Goal: Navigation & Orientation: Find specific page/section

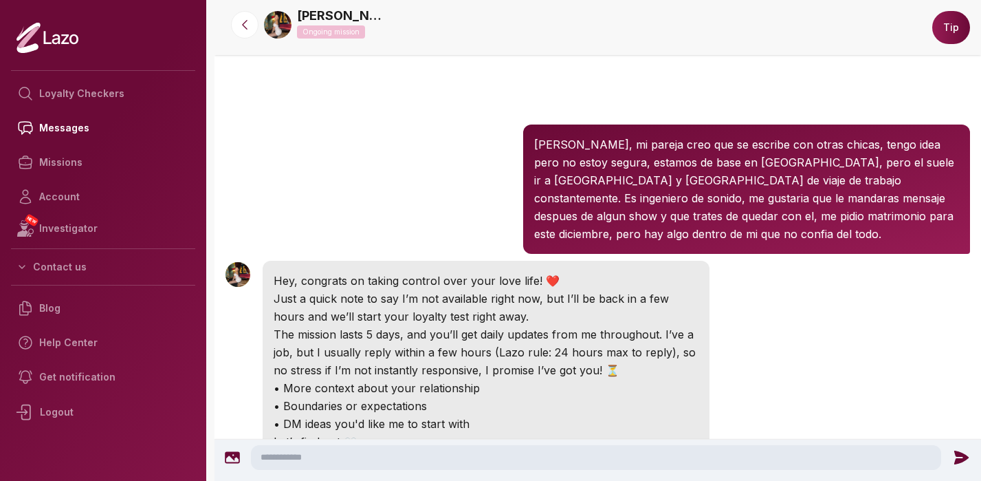
scroll to position [349, 0]
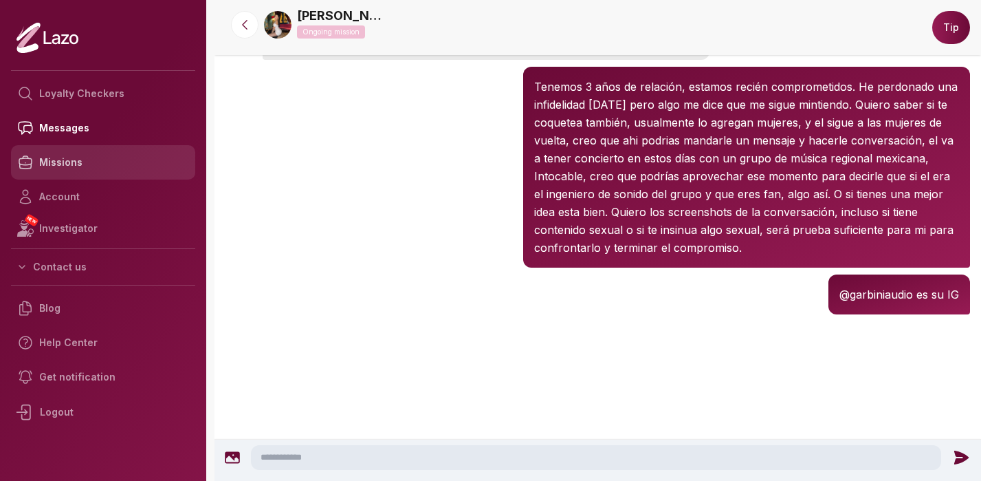
scroll to position [349, 0]
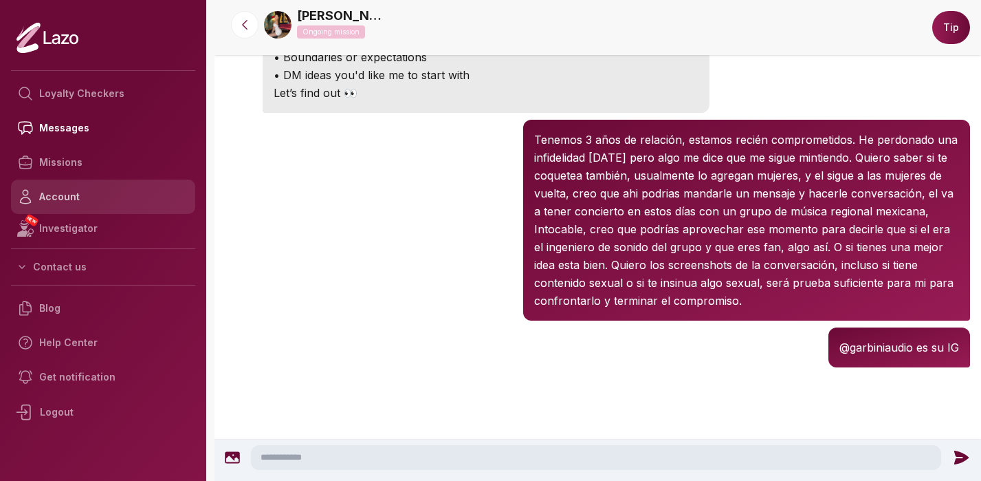
click at [99, 198] on link "Account" at bounding box center [103, 196] width 184 height 34
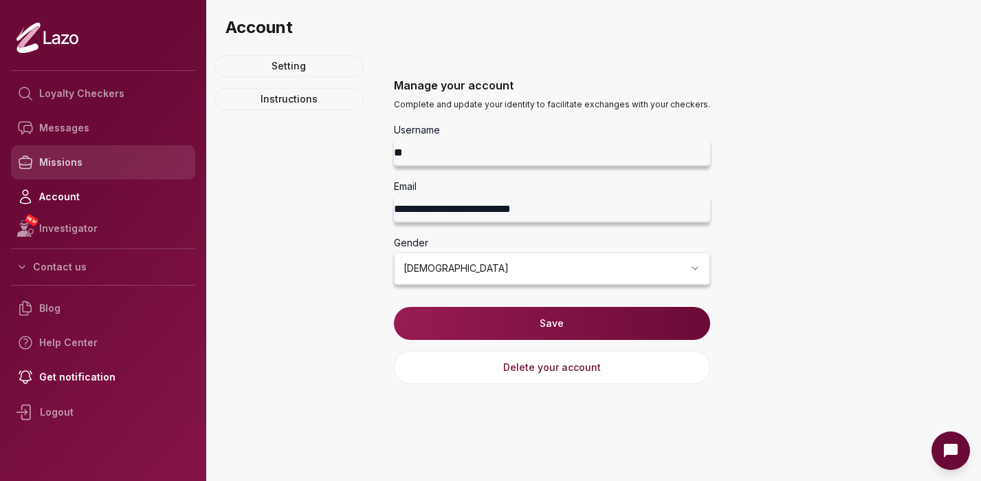
click at [91, 166] on link "Missions" at bounding box center [103, 162] width 184 height 34
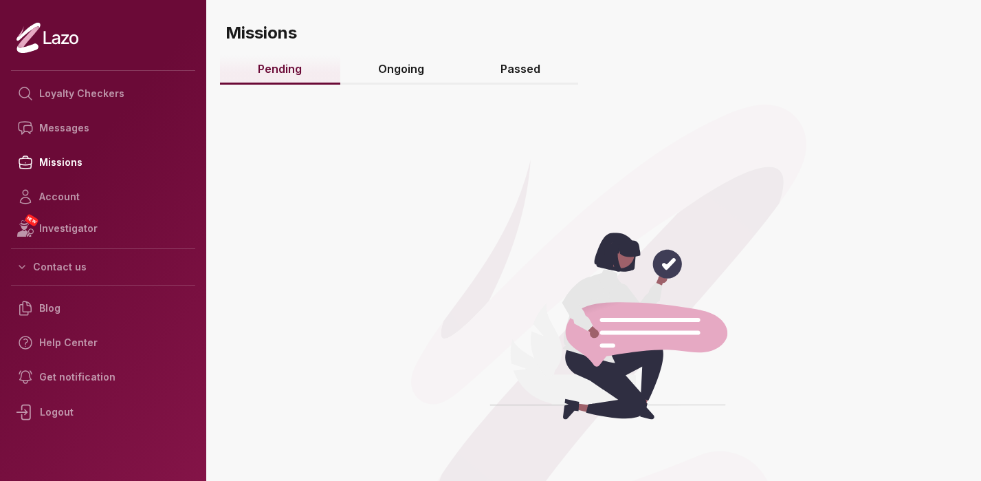
click at [377, 76] on link "Ongoing" at bounding box center [401, 70] width 122 height 30
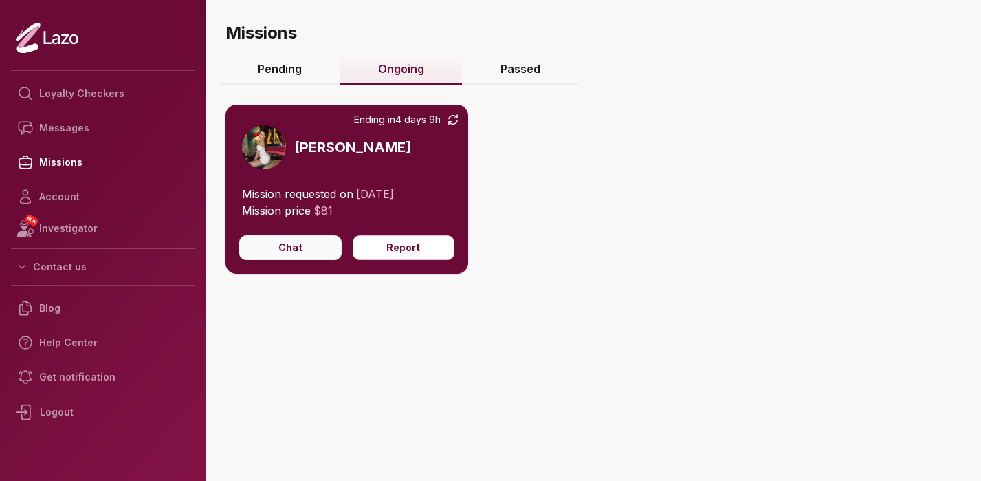
click at [311, 250] on button "Chat" at bounding box center [290, 247] width 102 height 25
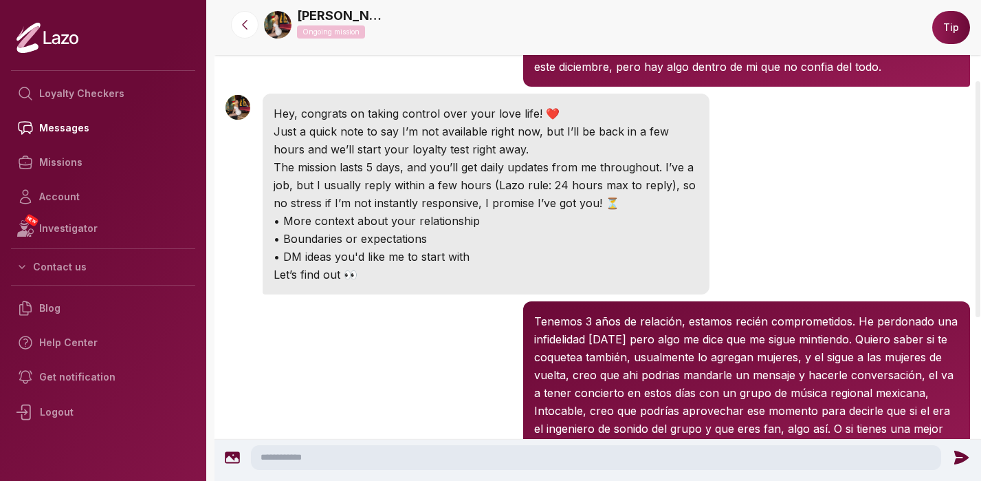
scroll to position [168, 0]
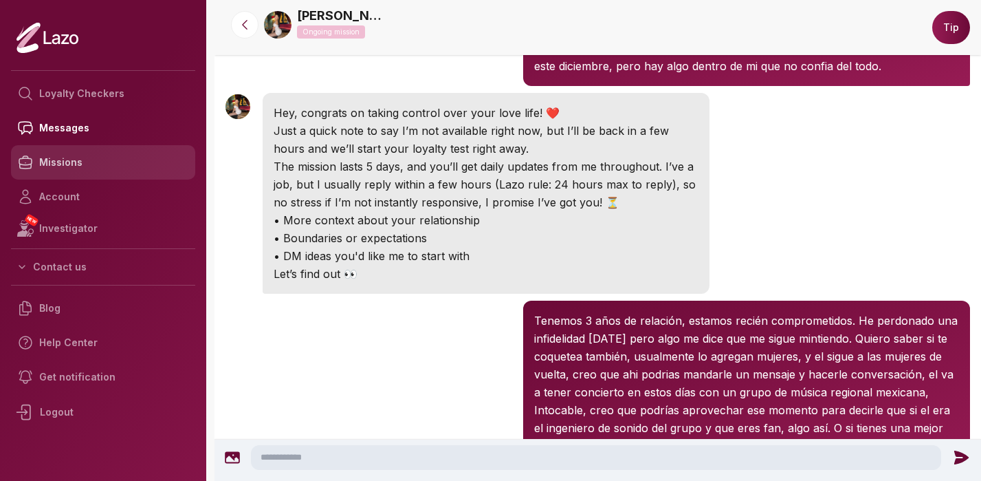
click at [128, 157] on link "Missions" at bounding box center [103, 162] width 184 height 34
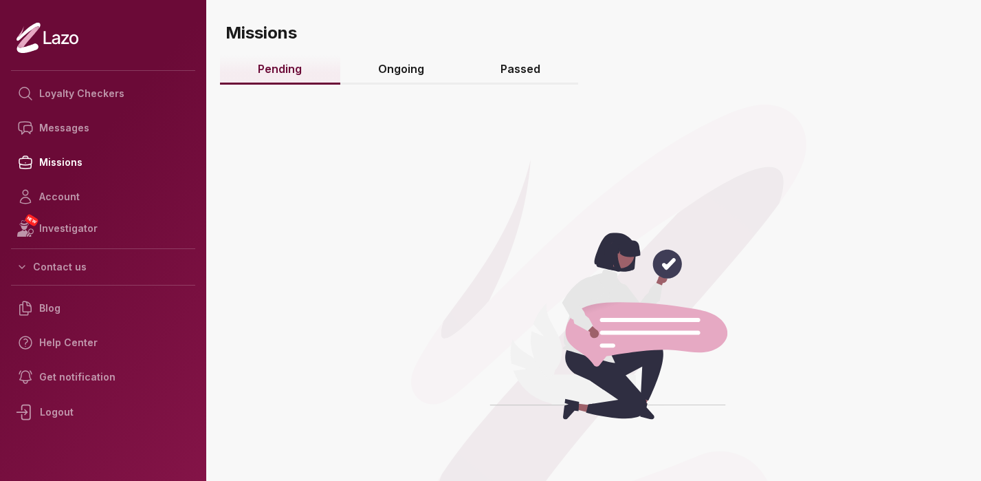
click at [409, 65] on link "Ongoing" at bounding box center [401, 70] width 122 height 30
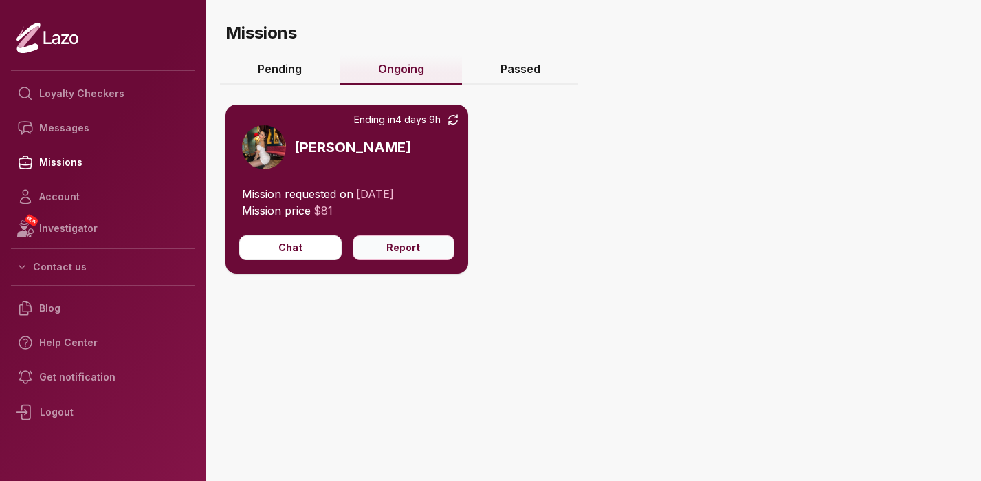
click at [395, 249] on button "Report" at bounding box center [404, 247] width 102 height 25
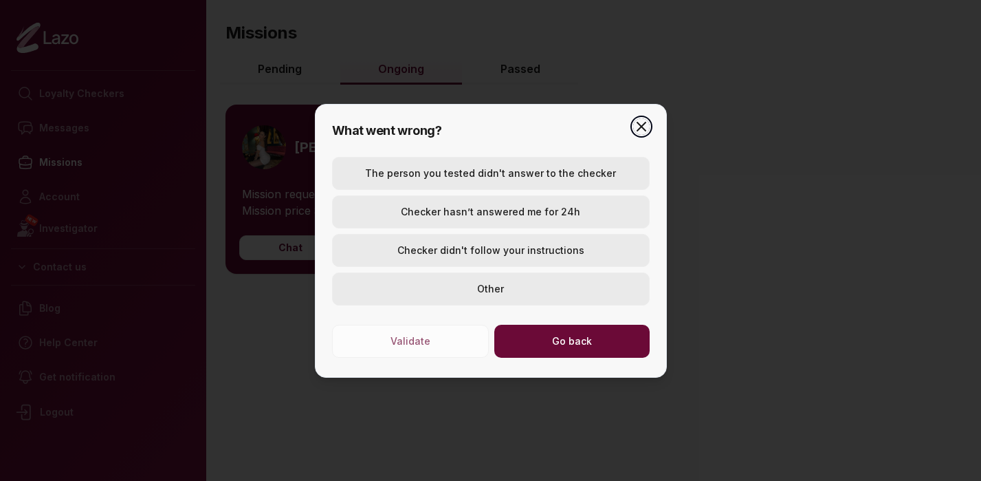
click at [641, 127] on icon "button" at bounding box center [641, 126] width 8 height 8
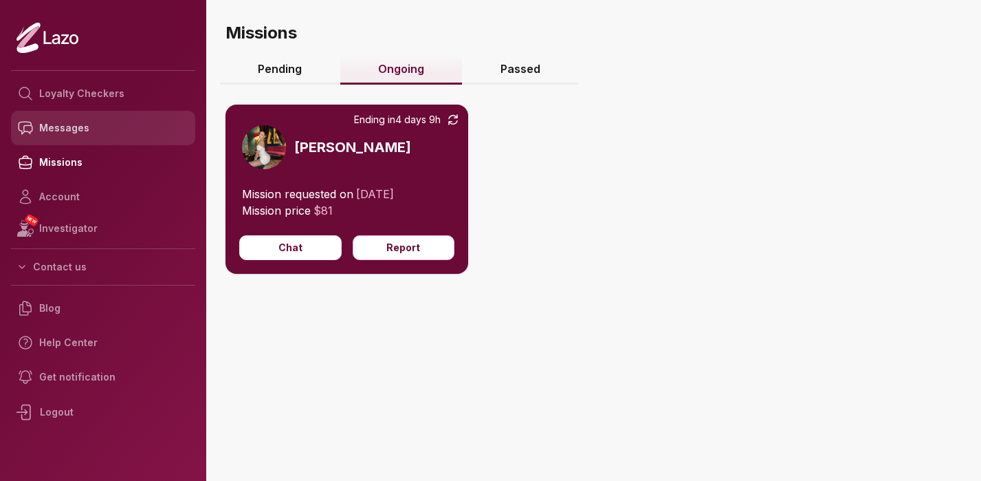
click at [100, 129] on link "Messages" at bounding box center [103, 128] width 184 height 34
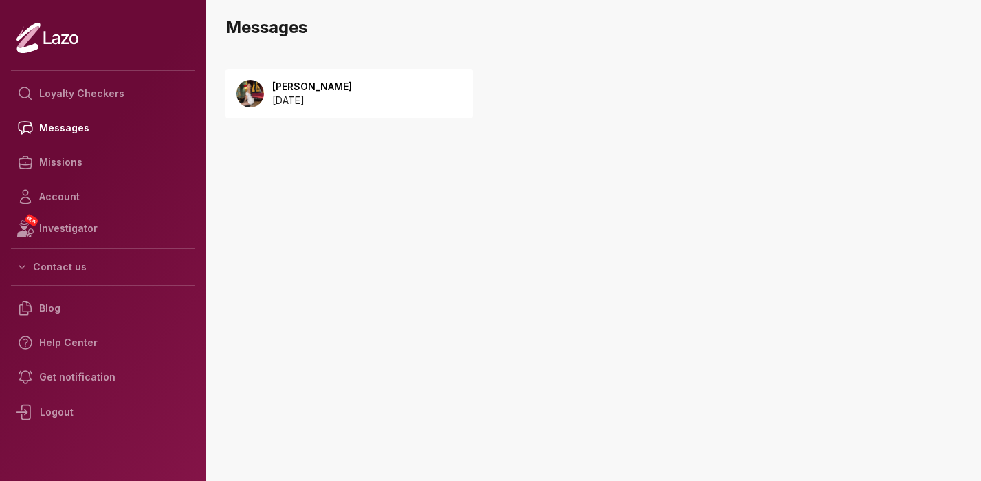
click at [296, 101] on p "2025 August 21" at bounding box center [312, 101] width 80 height 14
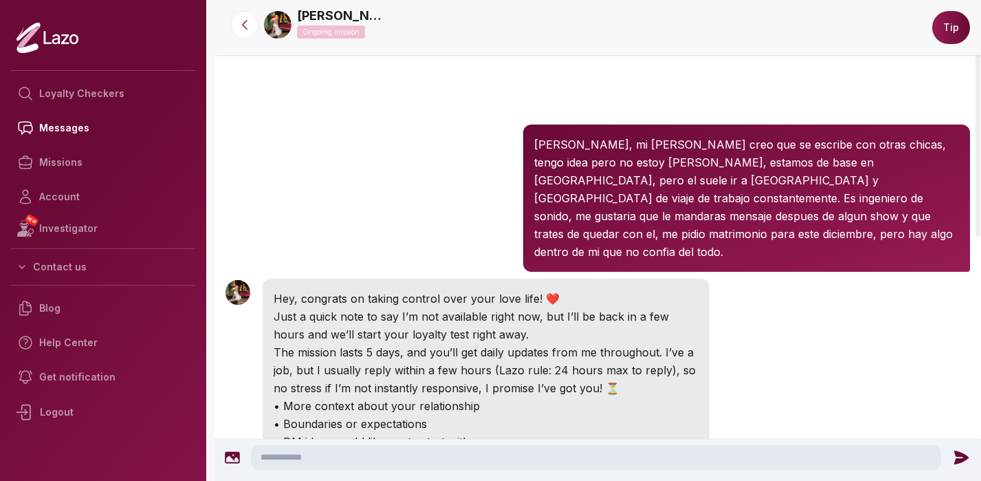
click at [286, 21] on img at bounding box center [278, 25] width 28 height 28
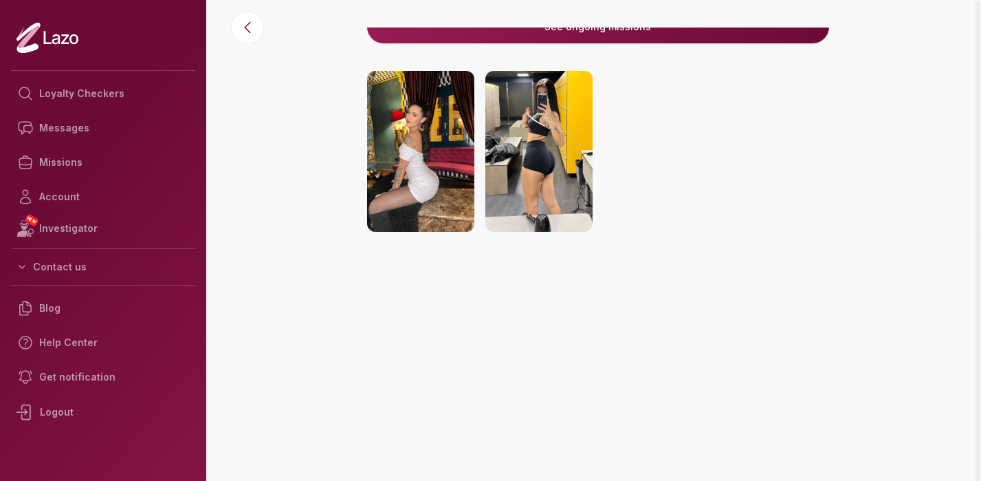
scroll to position [253, 0]
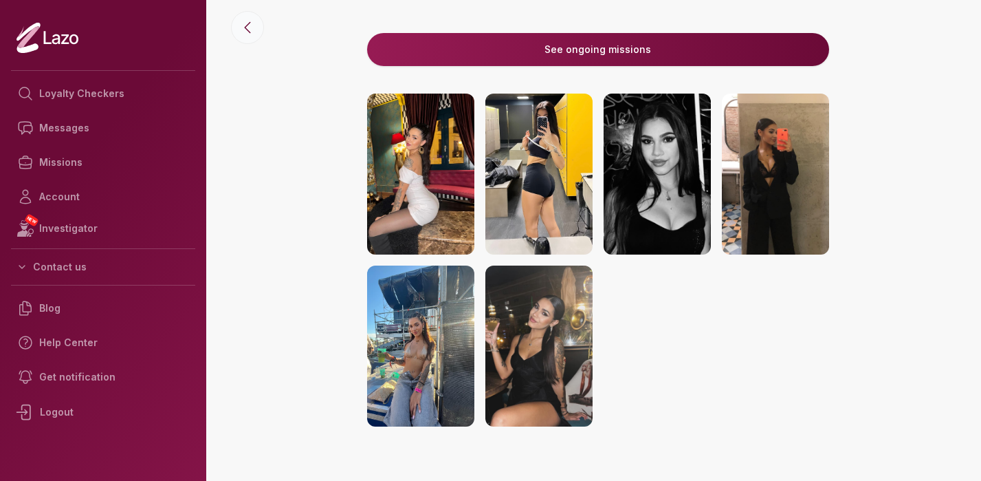
click at [249, 35] on icon at bounding box center [247, 27] width 17 height 17
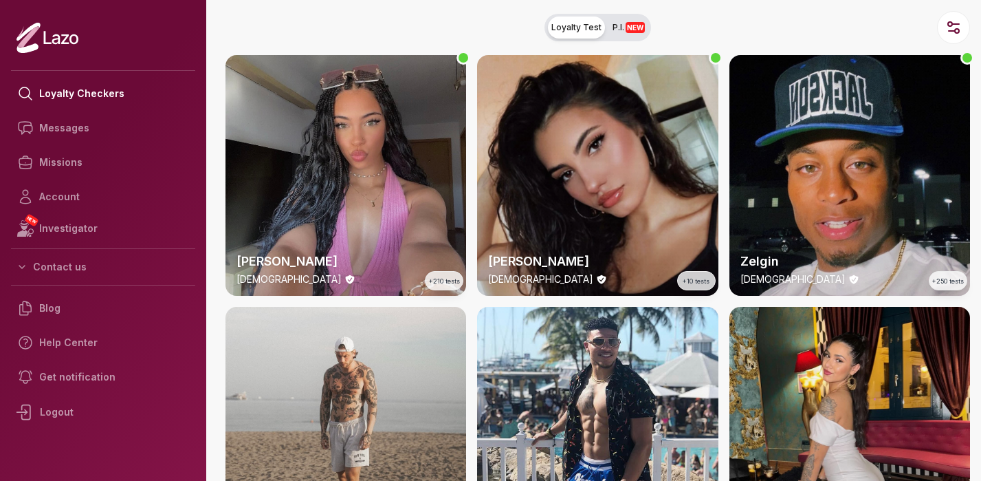
click at [547, 168] on div "[PERSON_NAME] [DEMOGRAPHIC_DATA] +10 tests" at bounding box center [597, 175] width 241 height 241
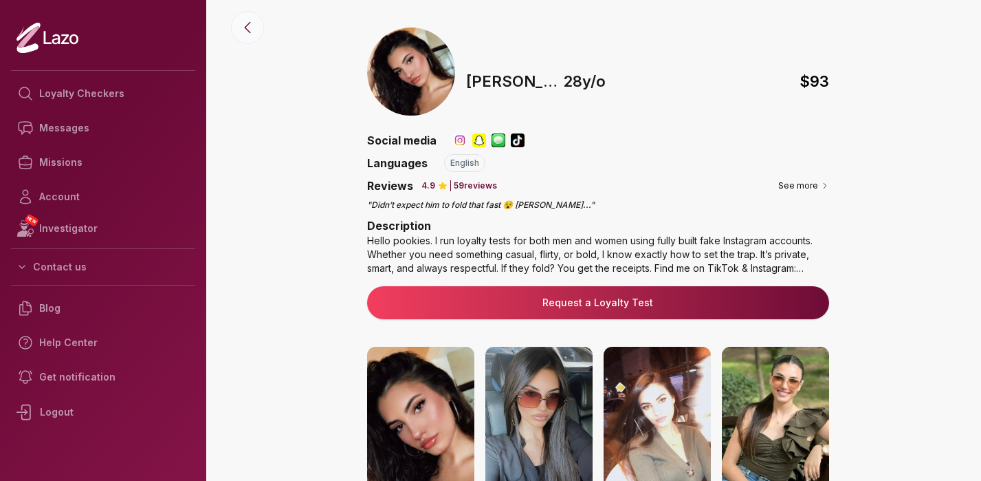
click at [250, 33] on icon at bounding box center [247, 27] width 17 height 17
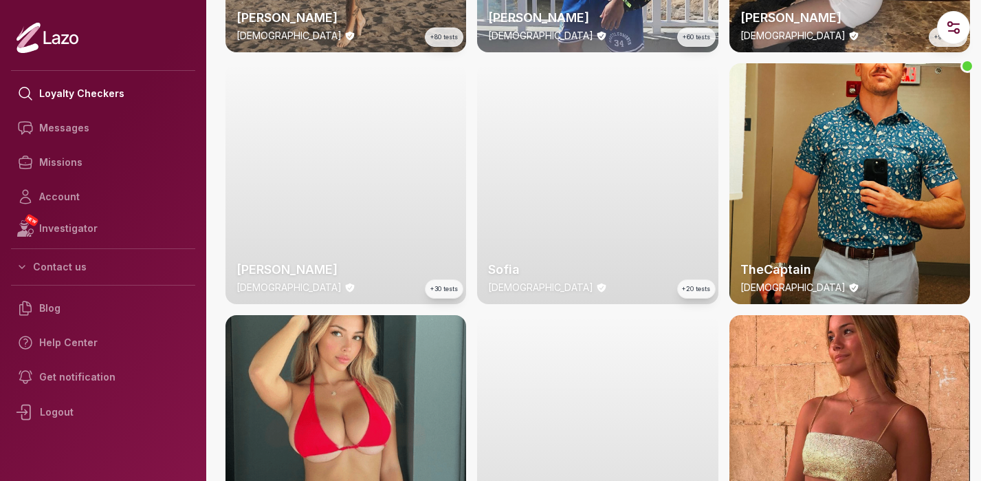
scroll to position [504, 0]
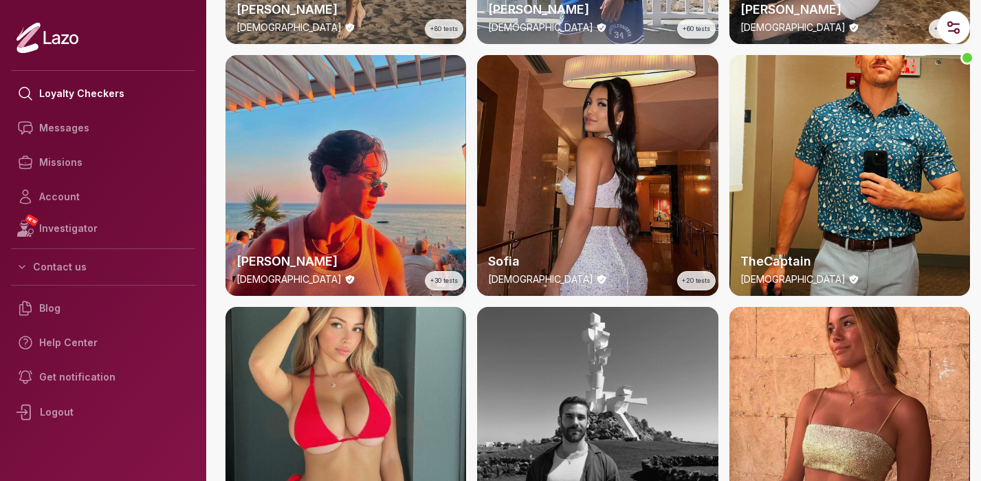
click at [615, 153] on div "Sofia [DEMOGRAPHIC_DATA] +20 tests" at bounding box center [597, 175] width 241 height 241
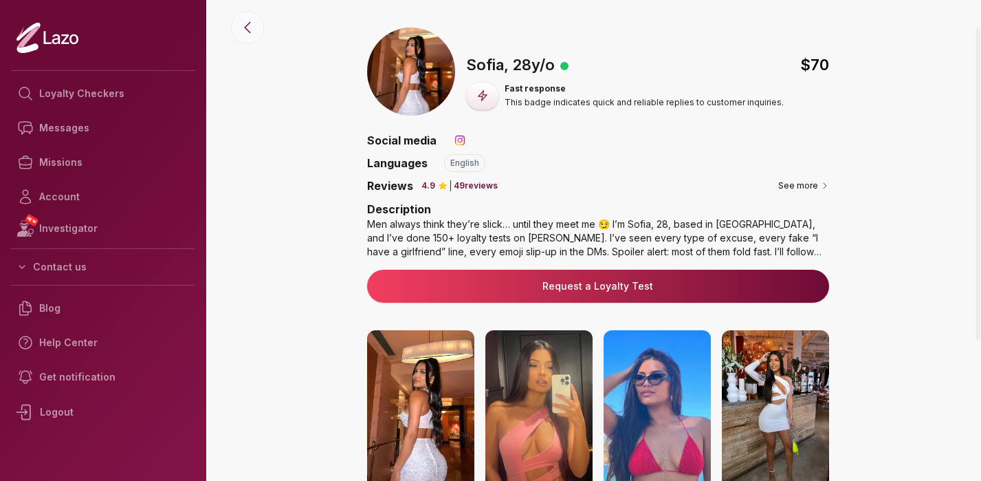
click at [250, 36] on button at bounding box center [247, 27] width 33 height 33
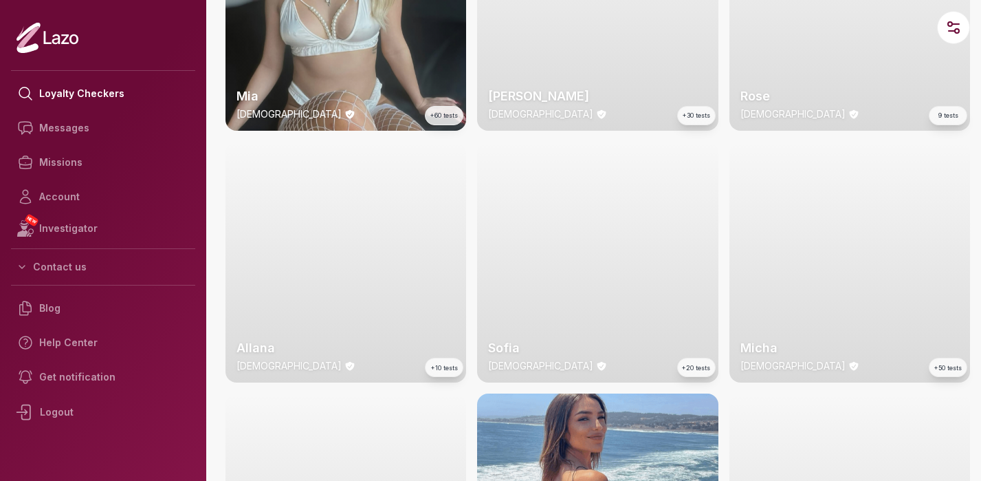
scroll to position [1427, 0]
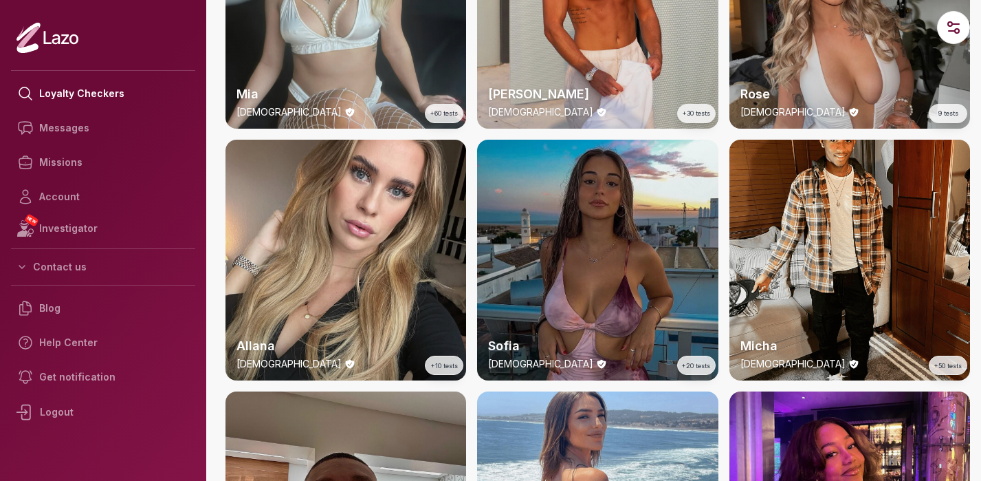
click at [606, 208] on div "Sofia [DEMOGRAPHIC_DATA] +20 tests" at bounding box center [597, 260] width 241 height 241
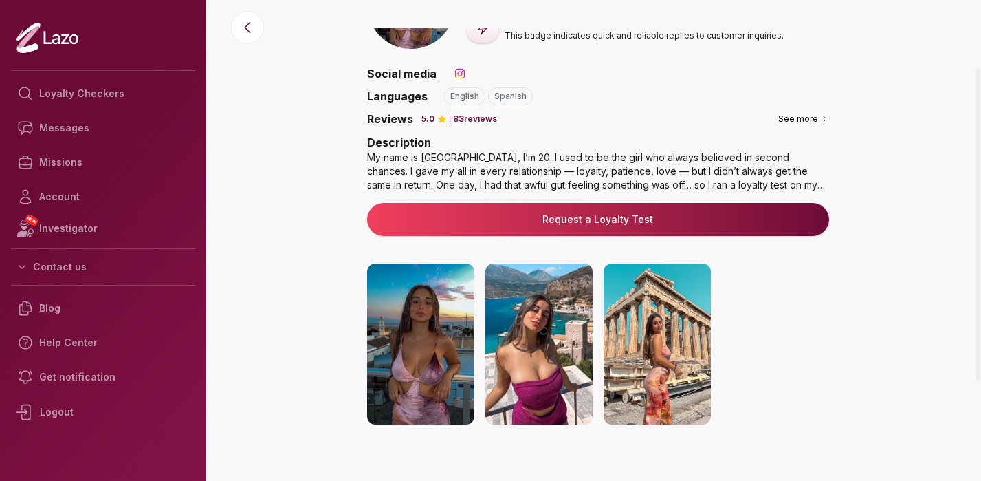
scroll to position [74, 0]
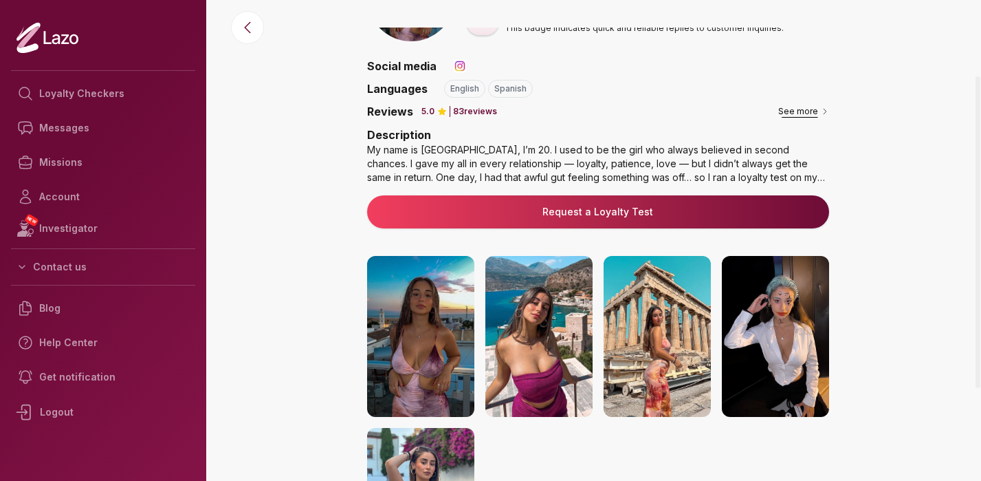
click at [813, 112] on button "See more" at bounding box center [803, 112] width 51 height 14
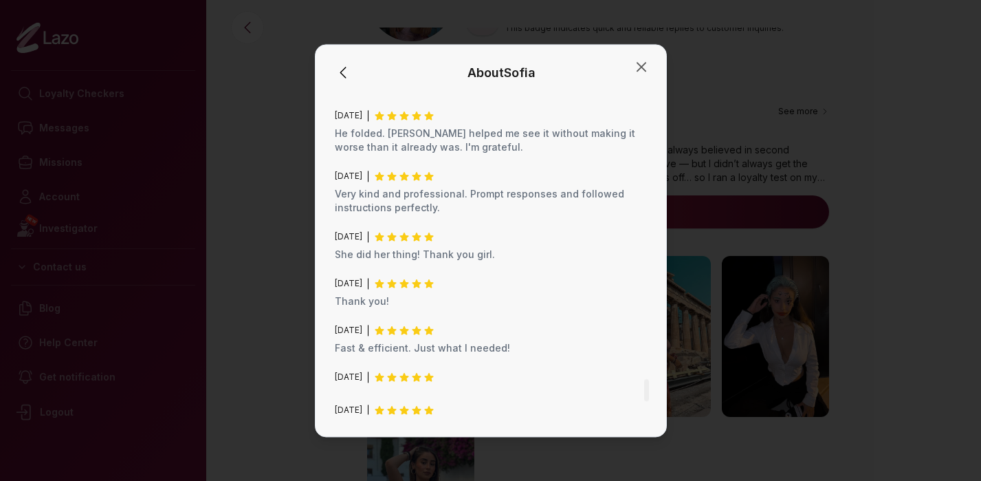
scroll to position [4266, 0]
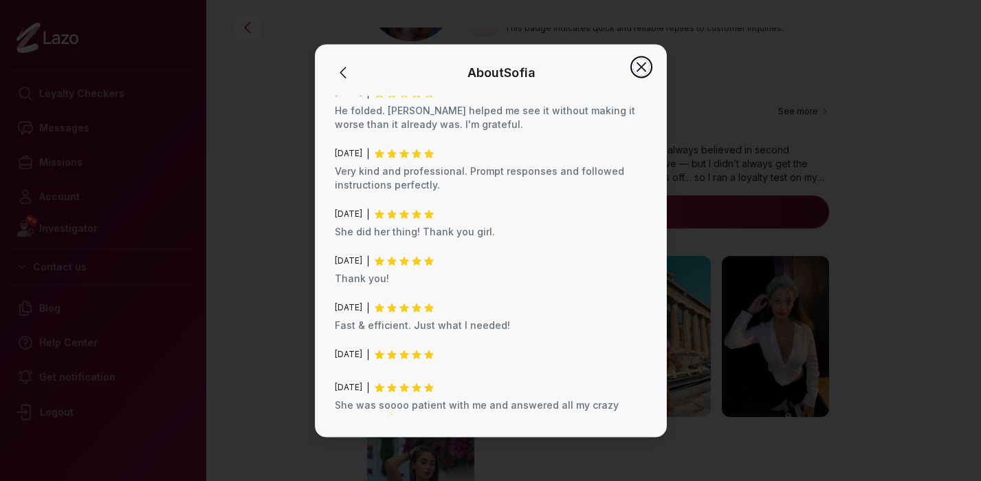
click at [643, 62] on icon "button" at bounding box center [641, 66] width 17 height 17
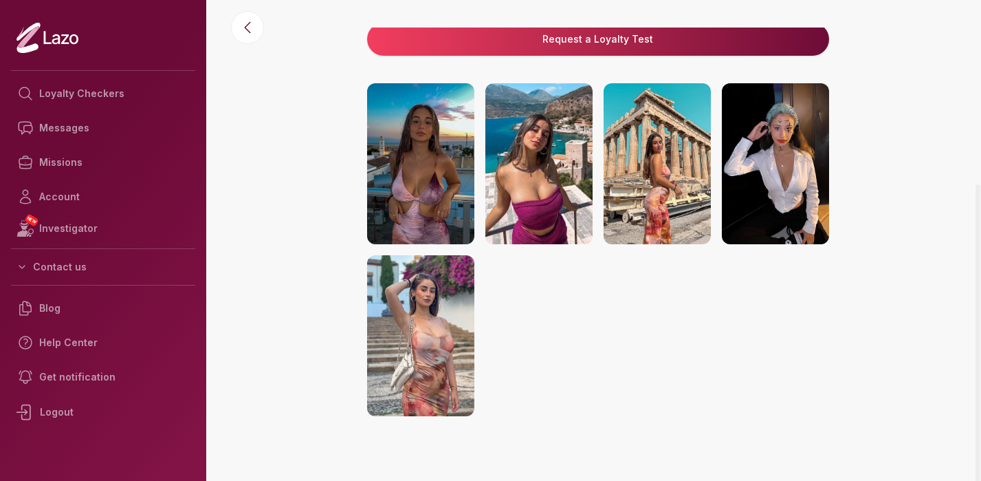
scroll to position [259, 0]
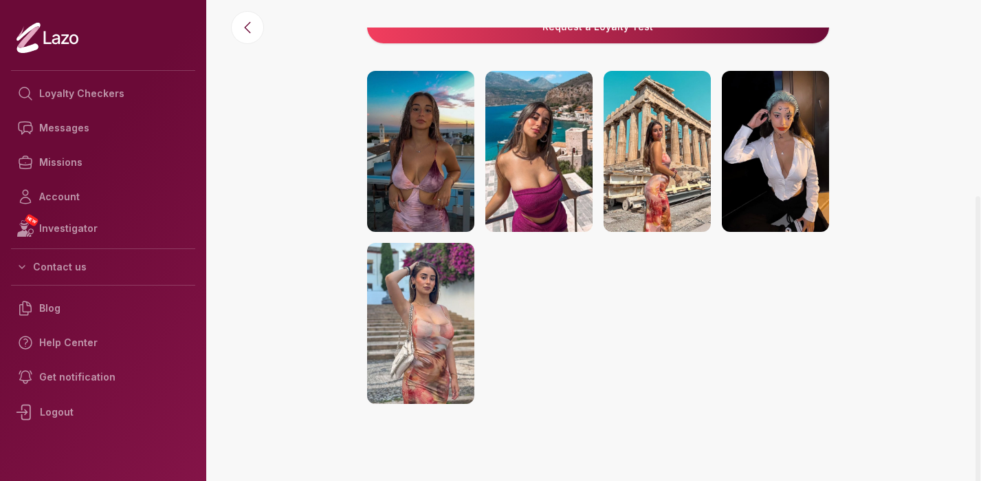
click at [666, 148] on img at bounding box center [657, 151] width 107 height 161
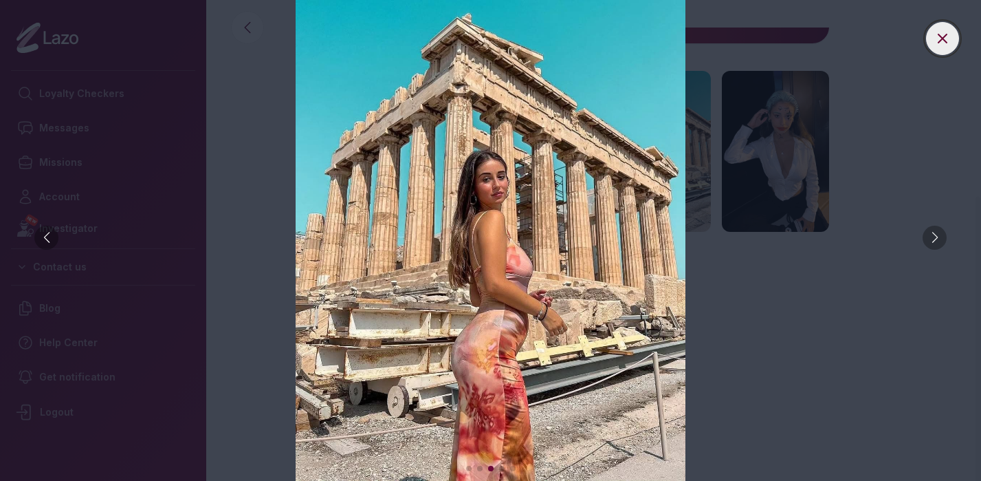
click at [947, 39] on icon at bounding box center [942, 38] width 17 height 17
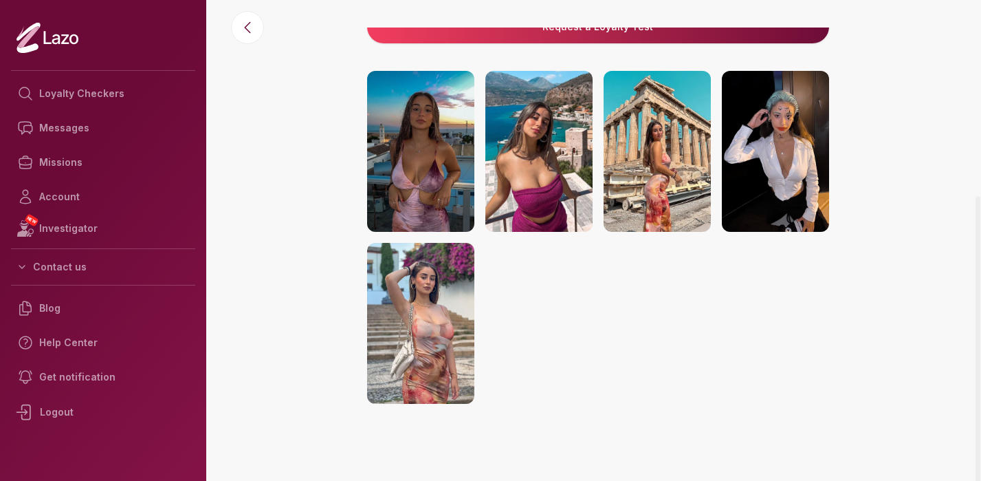
click at [793, 142] on img at bounding box center [775, 151] width 107 height 161
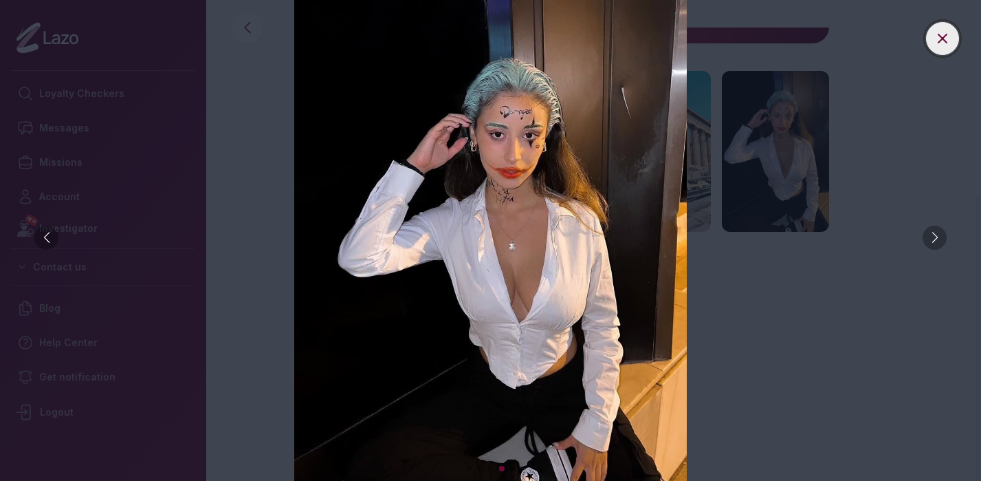
click at [955, 31] on button at bounding box center [942, 38] width 33 height 33
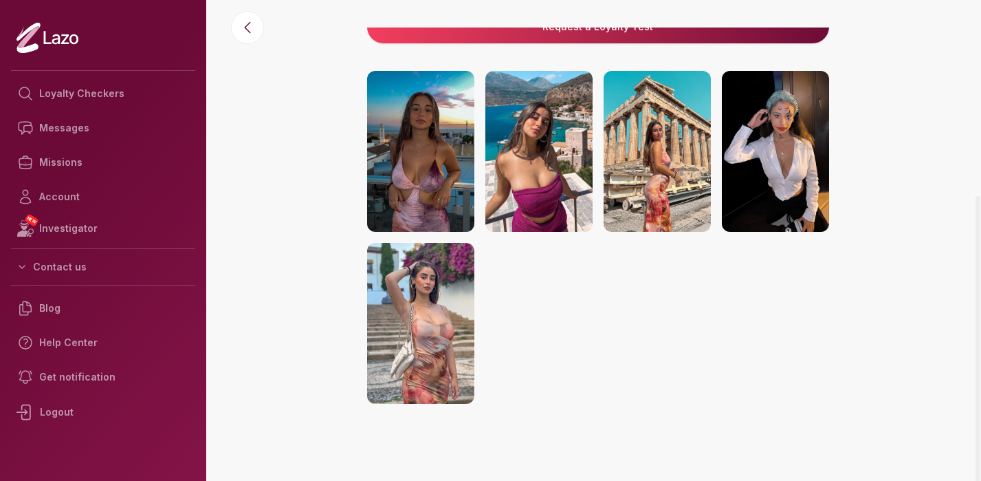
click at [420, 308] on img at bounding box center [420, 323] width 107 height 161
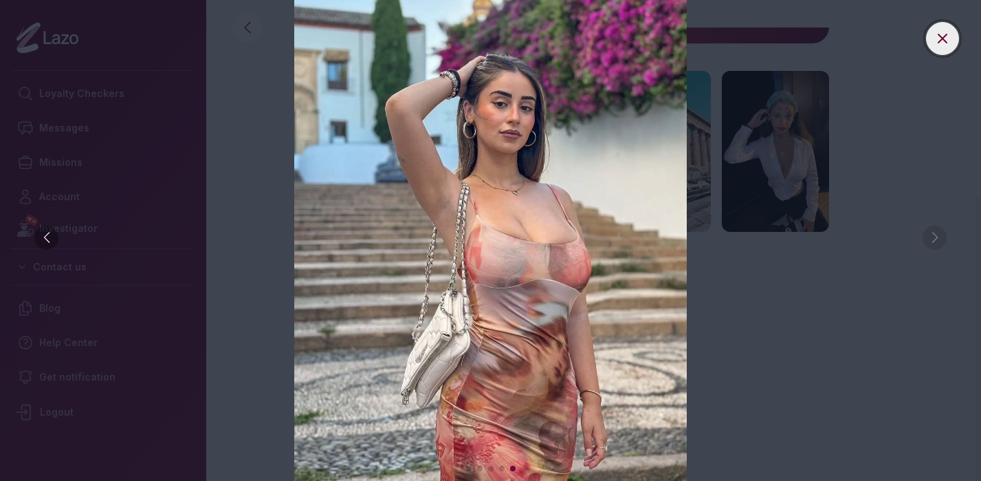
click at [948, 43] on icon at bounding box center [942, 38] width 17 height 17
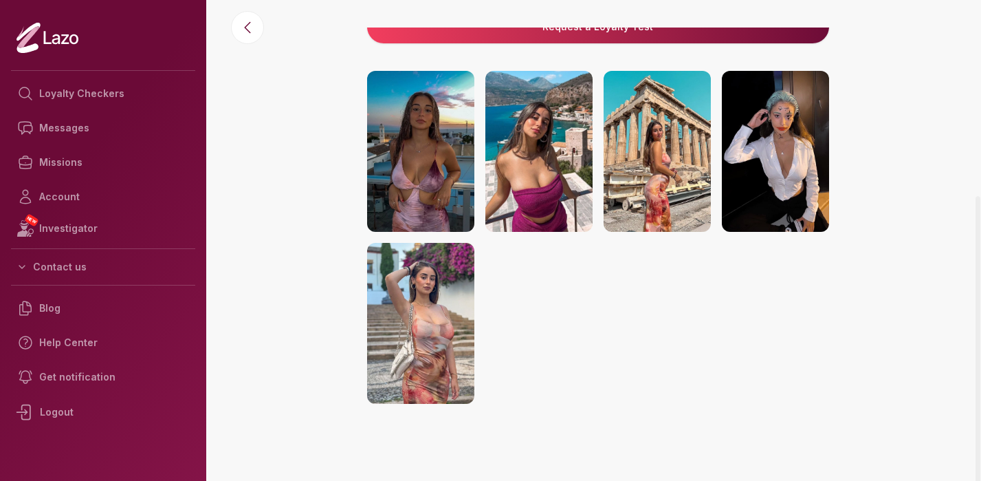
click at [549, 119] on img at bounding box center [538, 151] width 107 height 161
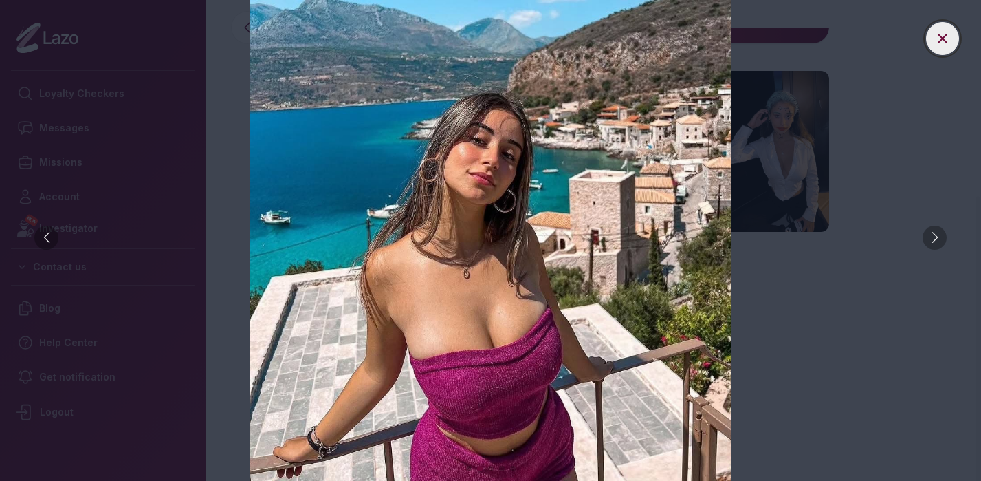
click at [952, 41] on button at bounding box center [942, 38] width 33 height 33
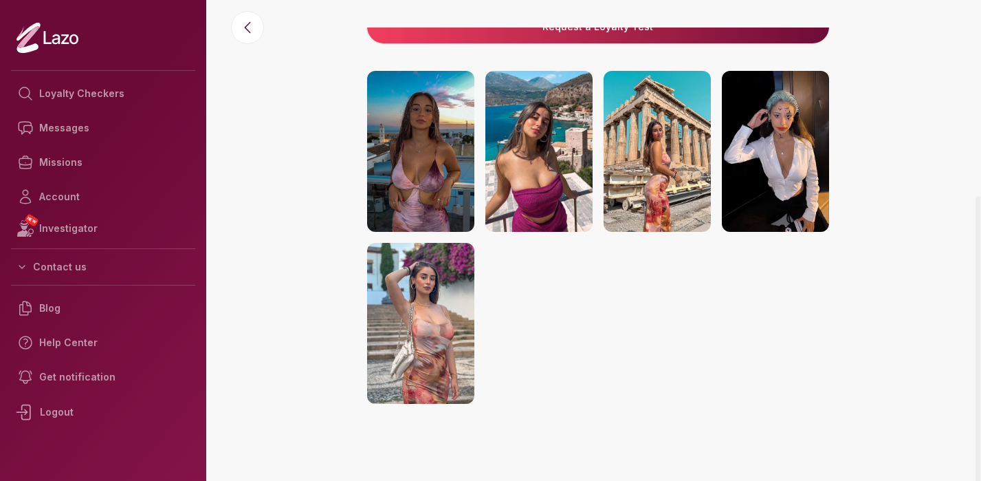
click at [438, 142] on img at bounding box center [420, 151] width 107 height 161
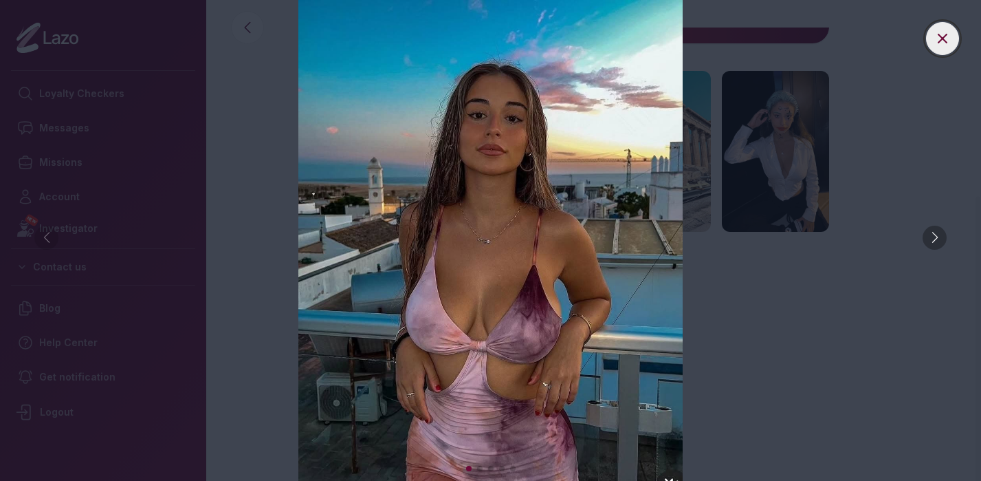
click at [945, 43] on icon at bounding box center [942, 38] width 17 height 17
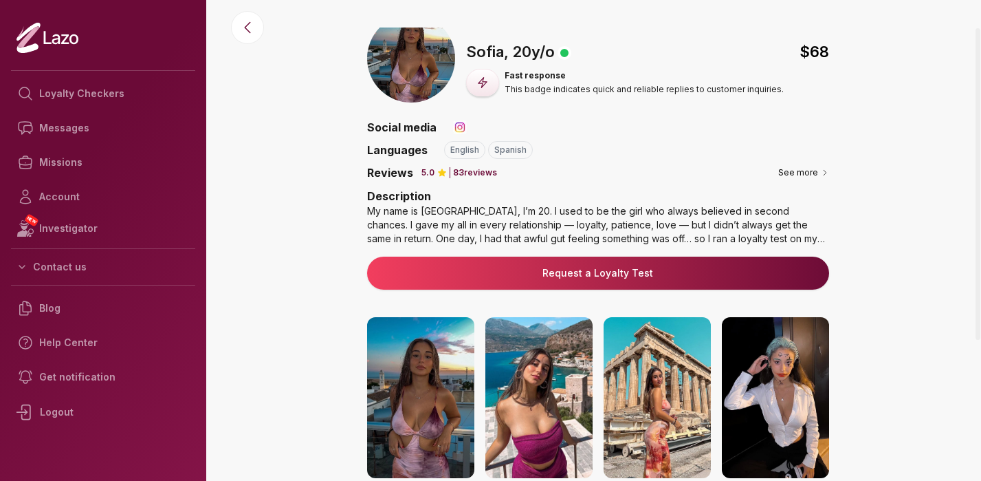
scroll to position [0, 0]
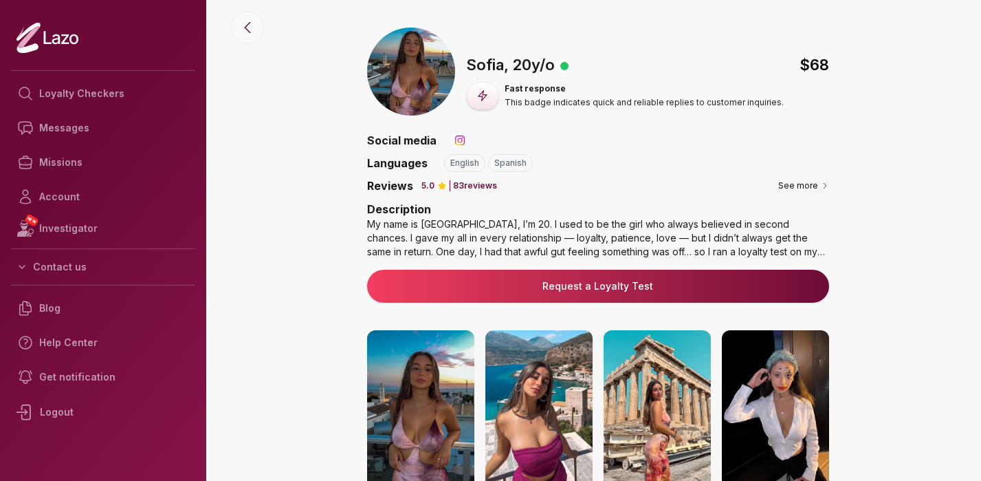
click at [248, 28] on icon at bounding box center [247, 27] width 17 height 17
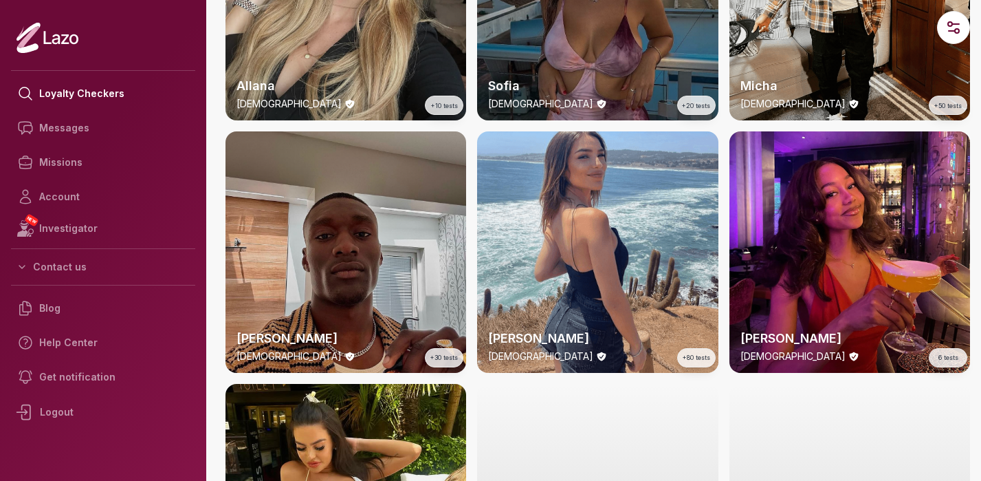
scroll to position [1694, 0]
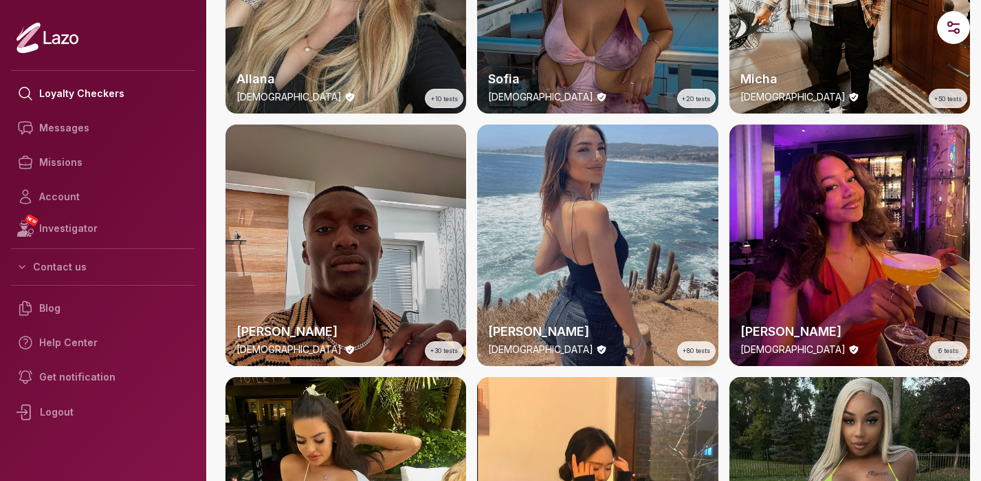
click at [589, 230] on div "Alba [DEMOGRAPHIC_DATA] +80 tests" at bounding box center [597, 244] width 241 height 241
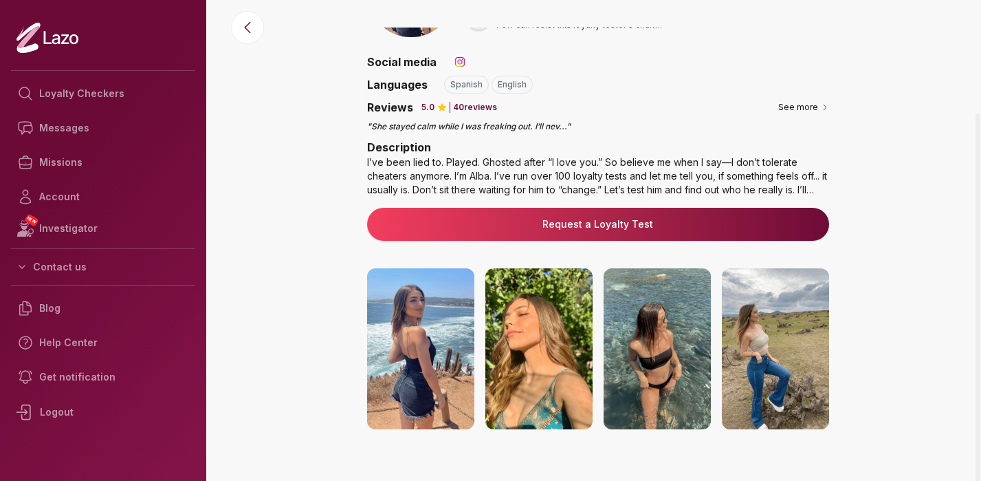
scroll to position [104, 0]
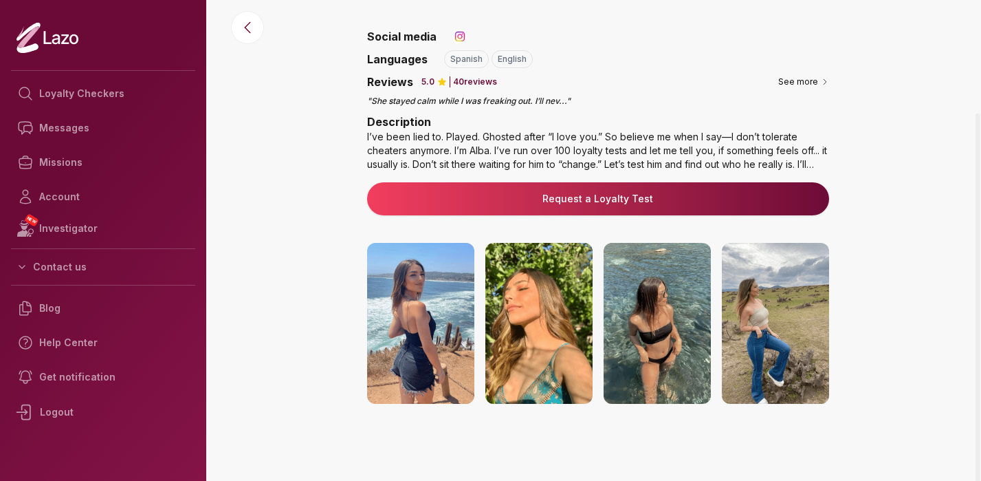
click at [777, 300] on img at bounding box center [775, 323] width 107 height 161
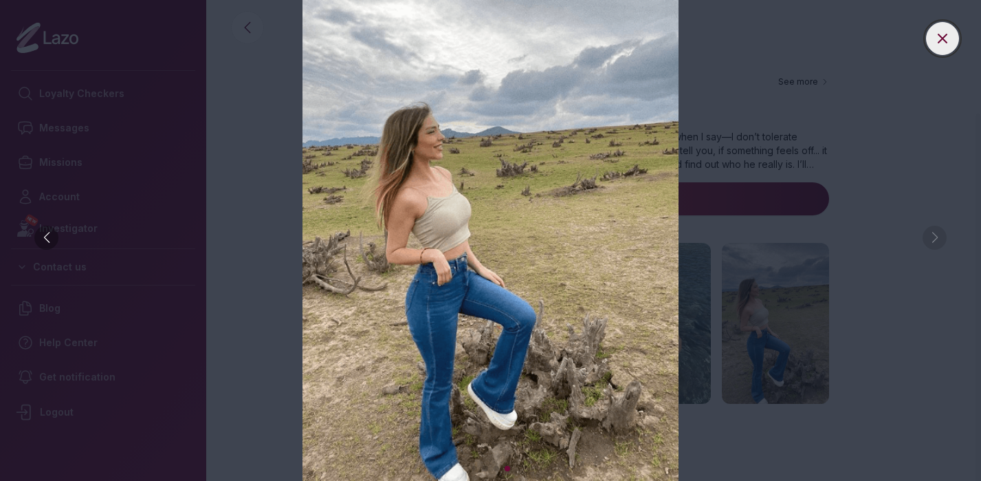
click at [950, 34] on icon at bounding box center [942, 38] width 17 height 17
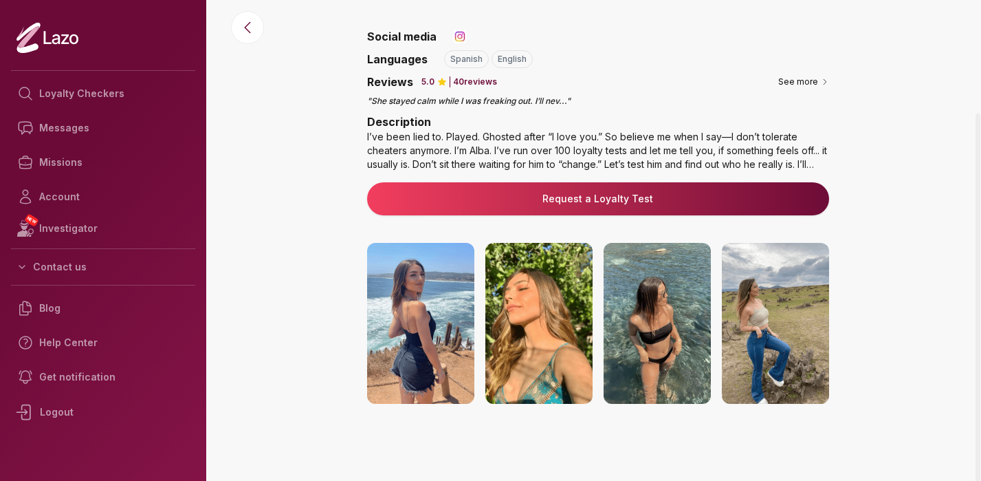
click at [529, 318] on img at bounding box center [538, 323] width 107 height 161
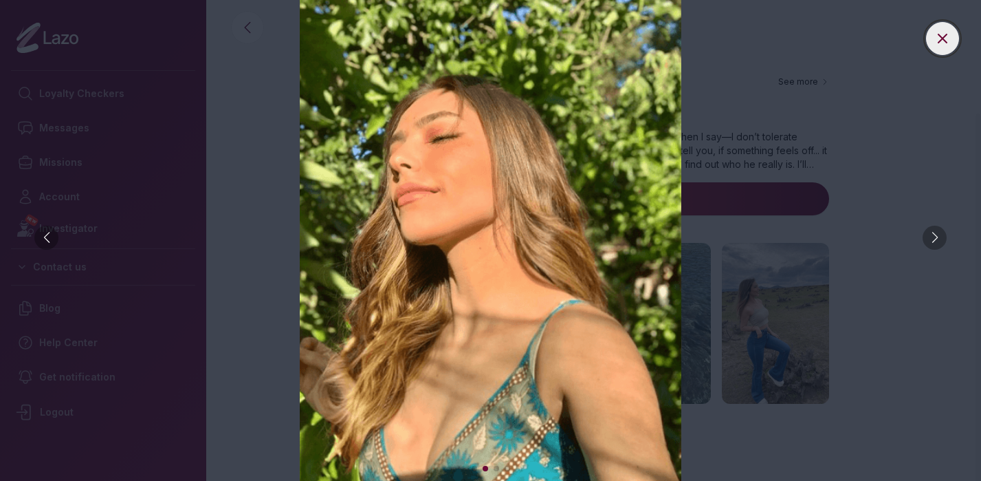
click at [946, 42] on icon at bounding box center [943, 38] width 8 height 8
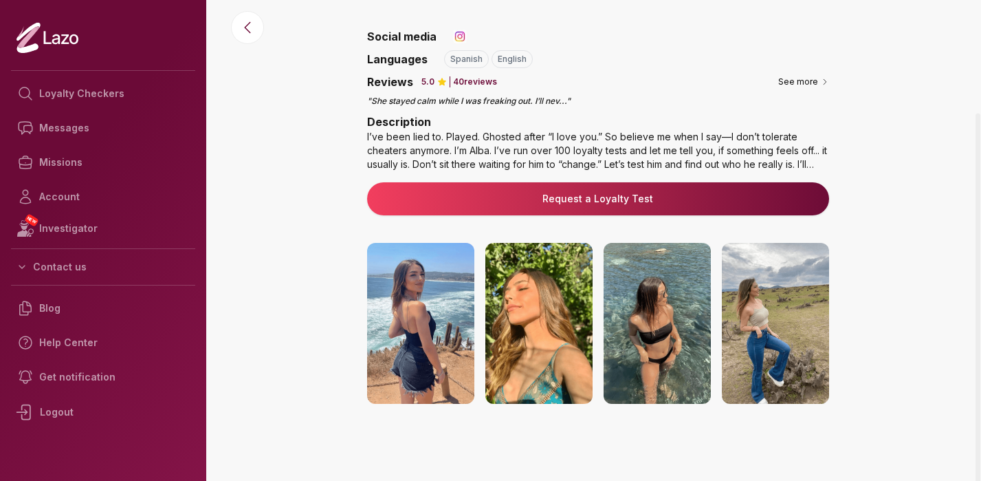
click at [664, 307] on img at bounding box center [657, 323] width 107 height 161
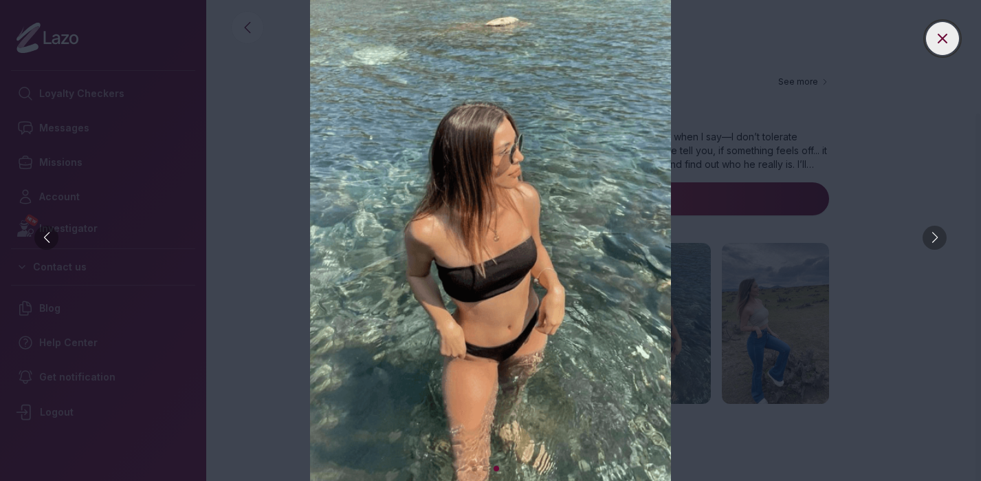
click at [942, 36] on icon at bounding box center [943, 38] width 8 height 8
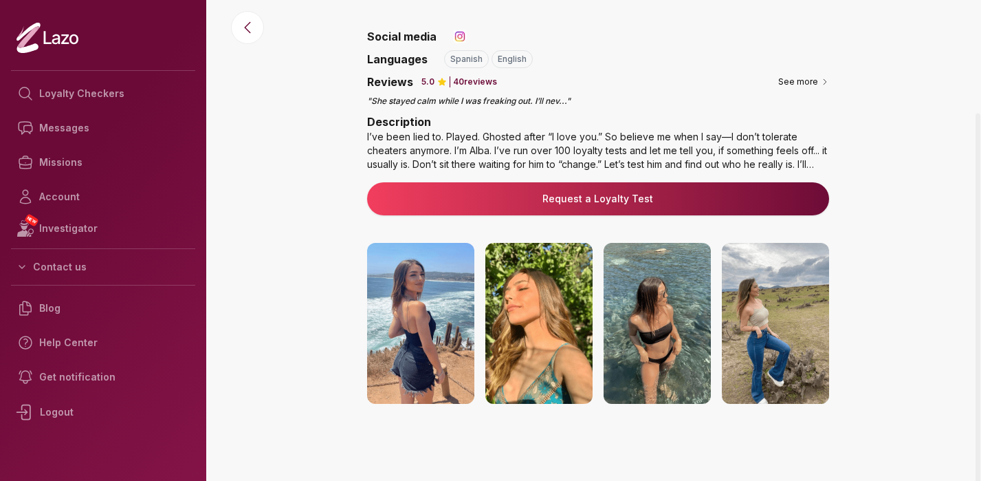
click at [427, 287] on img at bounding box center [420, 323] width 107 height 161
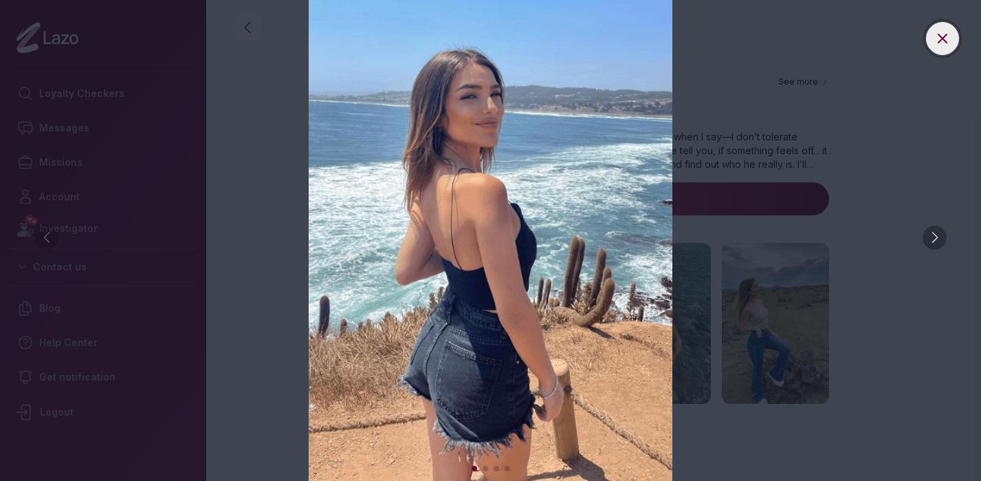
click at [949, 41] on icon at bounding box center [942, 38] width 17 height 17
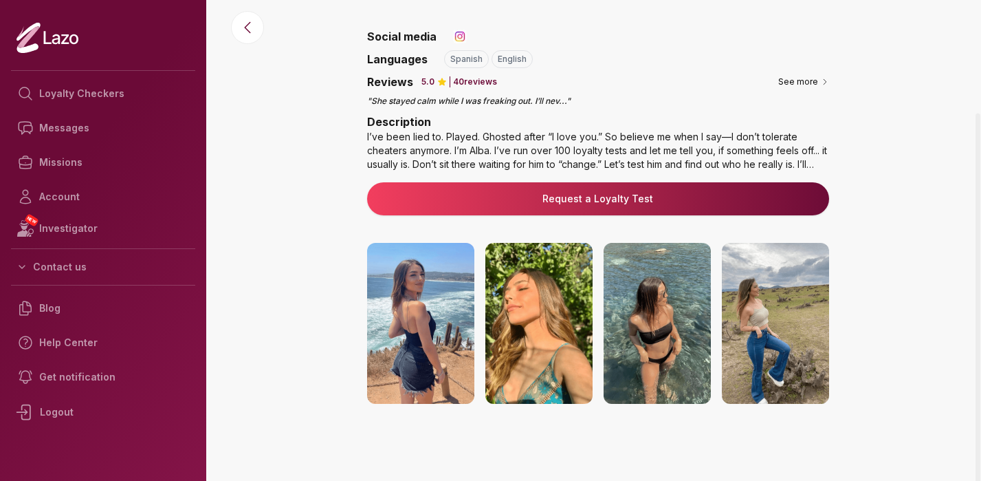
scroll to position [0, 0]
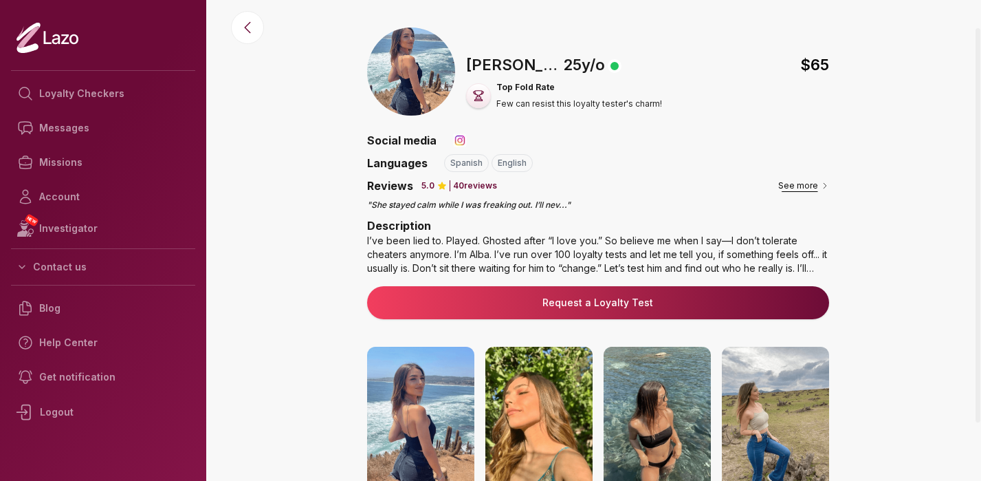
click at [814, 188] on button "See more" at bounding box center [803, 186] width 51 height 14
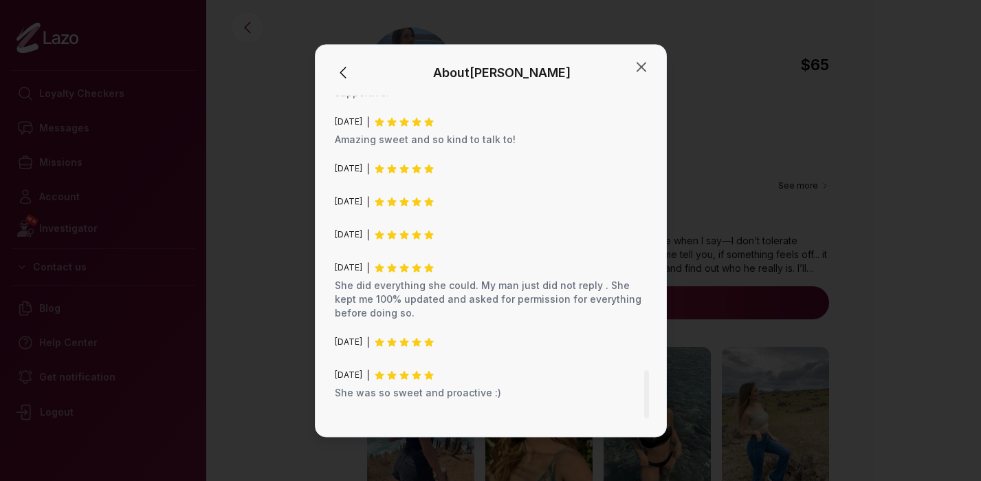
scroll to position [1842, 0]
click at [641, 61] on icon "button" at bounding box center [641, 66] width 17 height 17
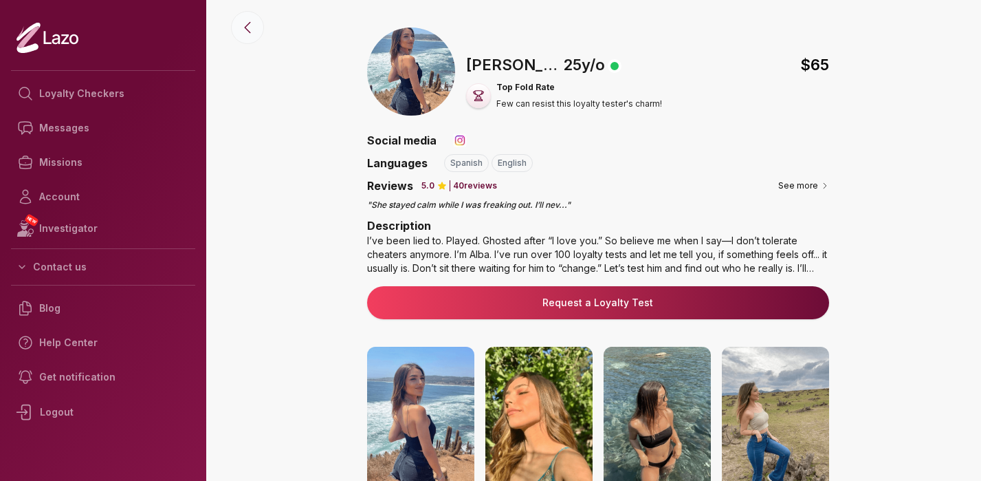
click at [245, 40] on button at bounding box center [247, 27] width 33 height 33
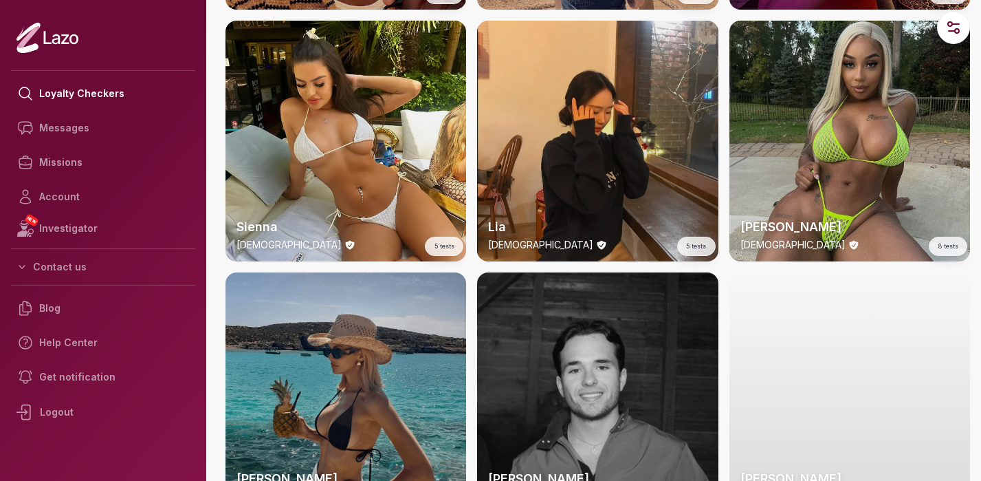
scroll to position [2061, 0]
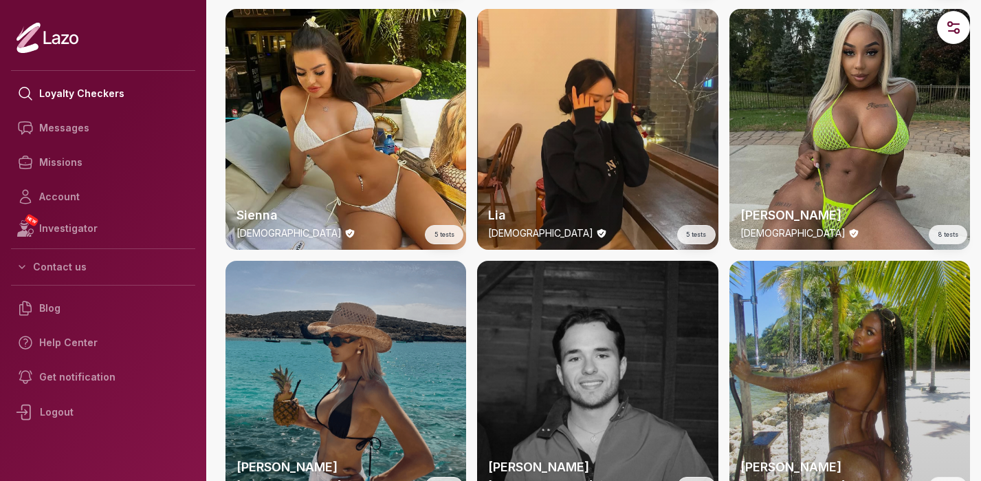
click at [613, 129] on div "Lia [DEMOGRAPHIC_DATA] 5 tests" at bounding box center [597, 129] width 241 height 241
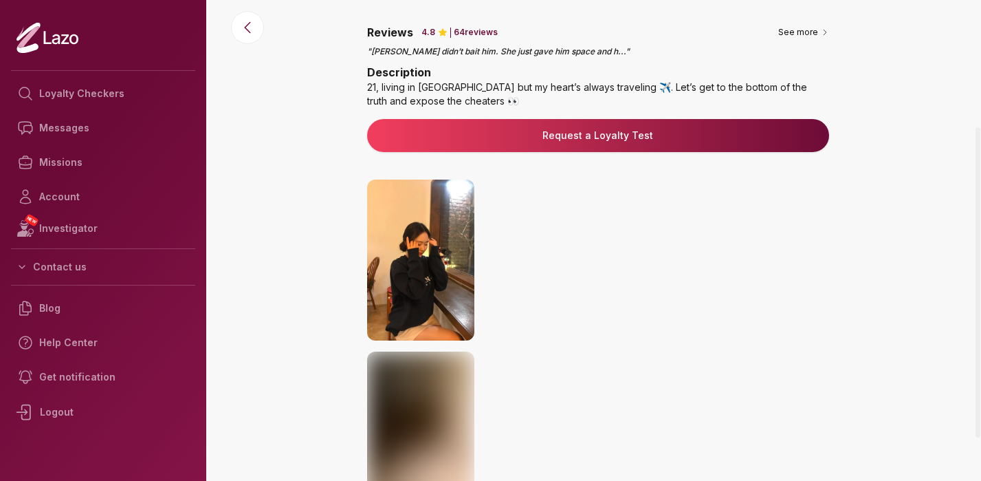
scroll to position [237, 0]
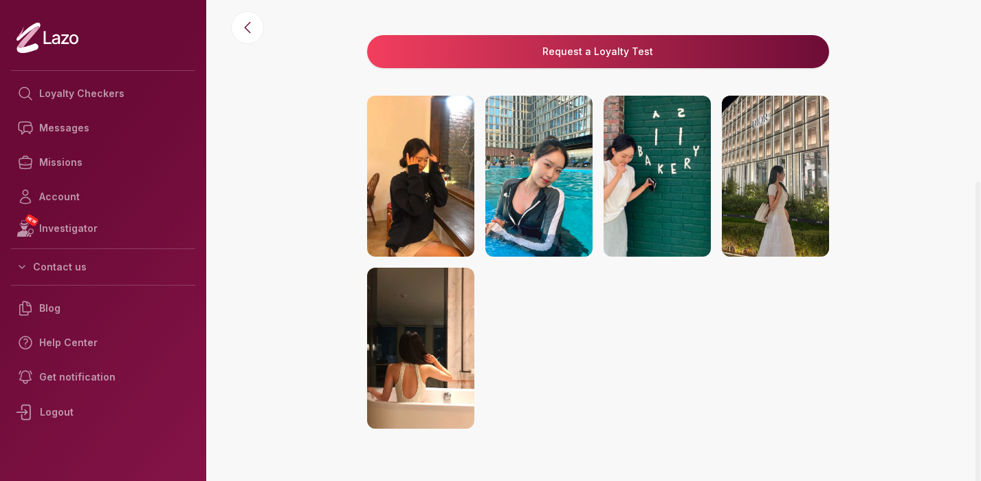
click at [523, 171] on img at bounding box center [538, 176] width 107 height 161
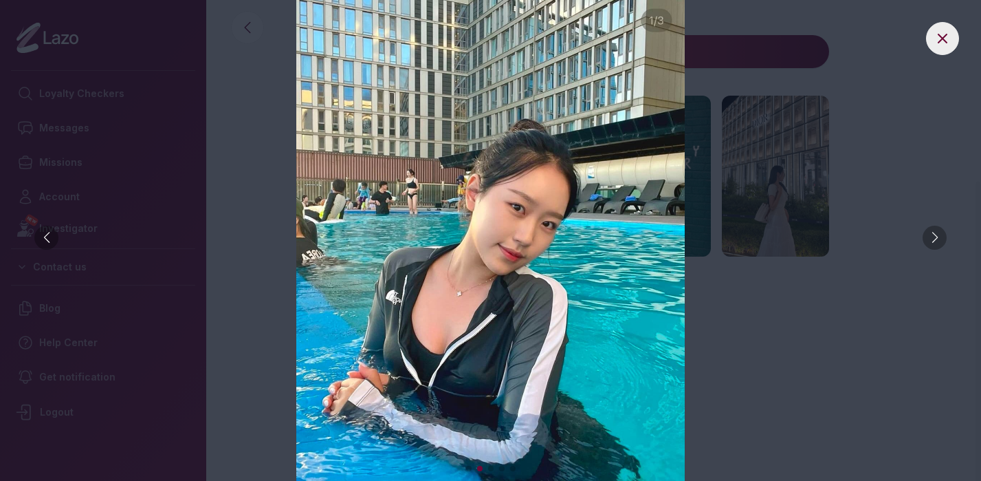
click at [925, 234] on div at bounding box center [935, 238] width 24 height 24
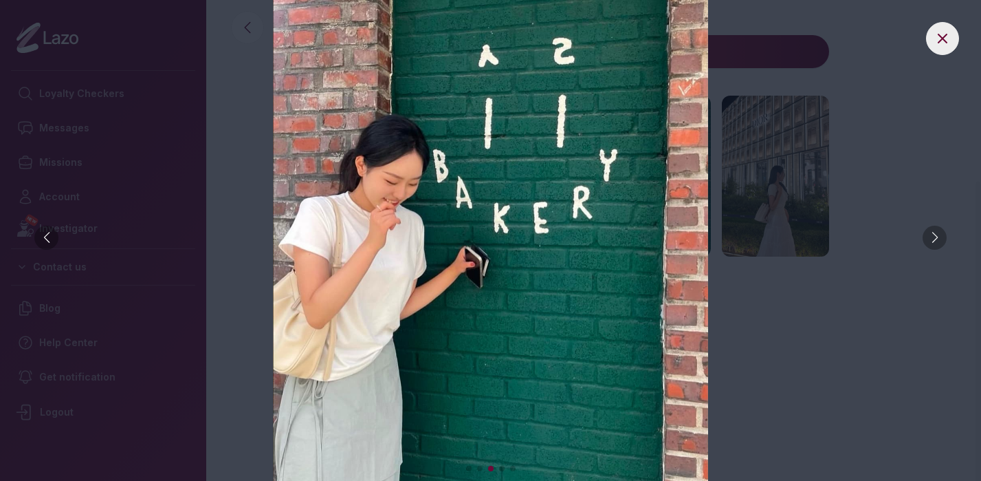
click at [925, 235] on div at bounding box center [935, 238] width 24 height 24
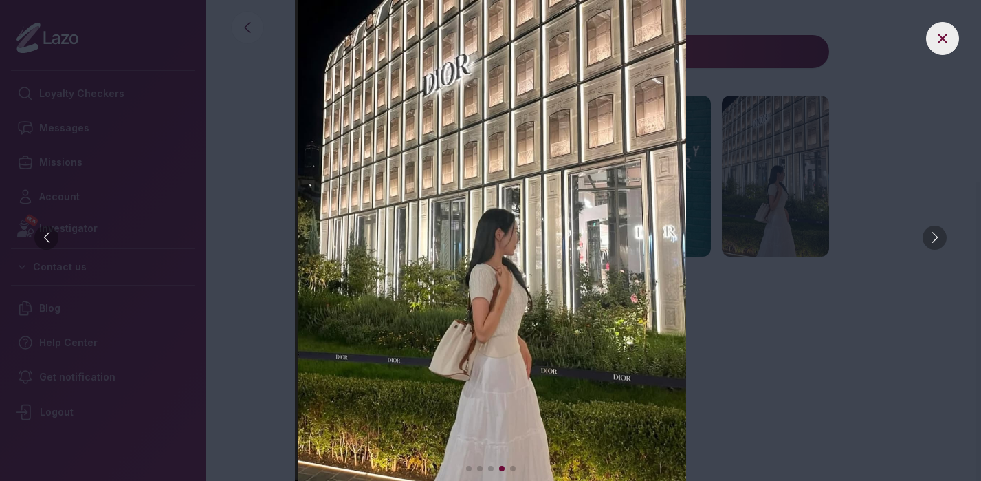
click at [925, 236] on div at bounding box center [935, 238] width 24 height 24
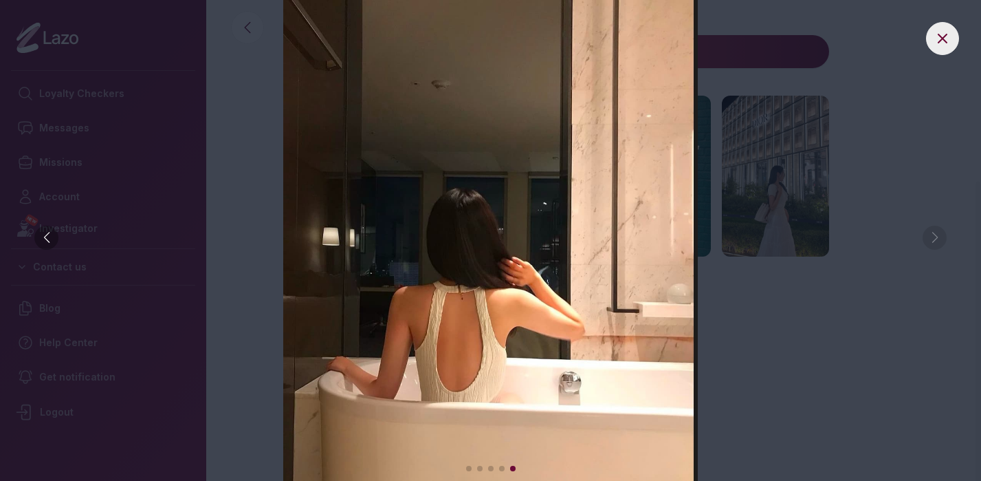
click at [934, 237] on img at bounding box center [491, 240] width 926 height 481
click at [952, 43] on button at bounding box center [942, 38] width 33 height 33
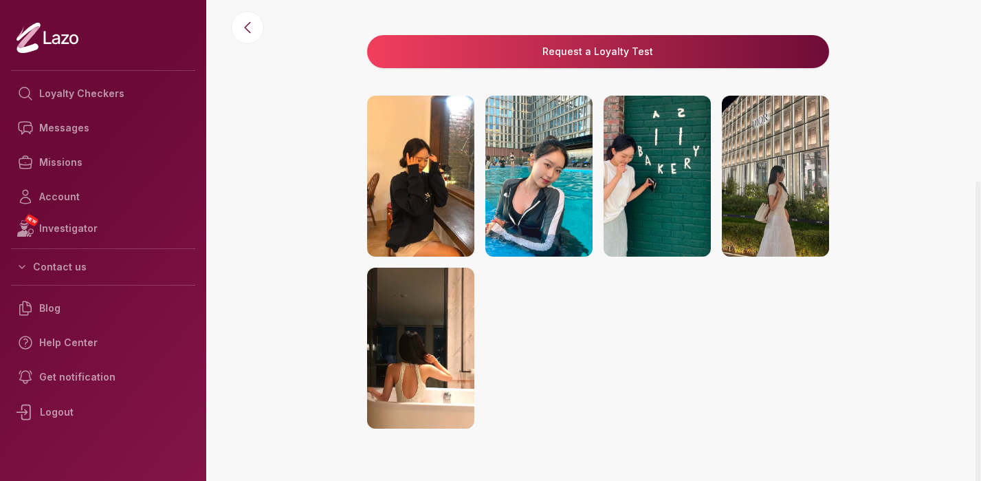
click at [548, 170] on img at bounding box center [538, 176] width 107 height 161
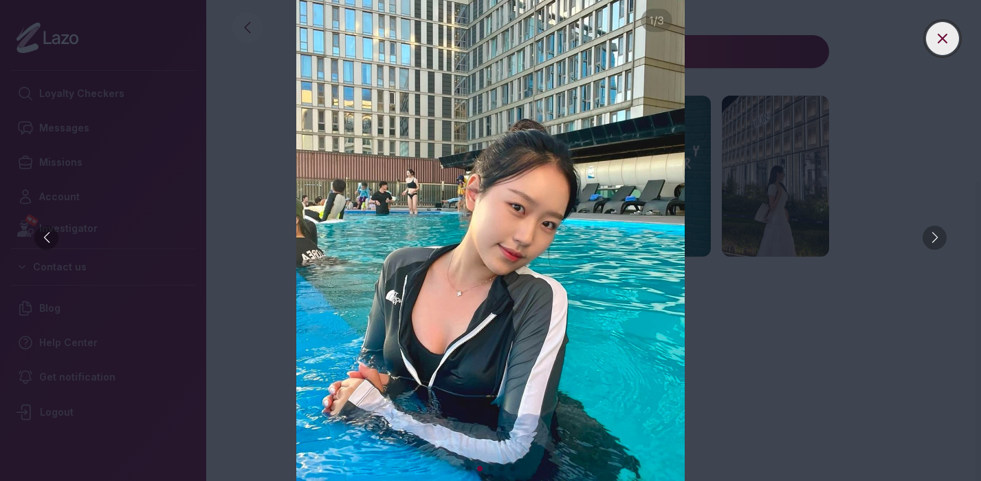
click at [938, 44] on icon at bounding box center [942, 38] width 17 height 17
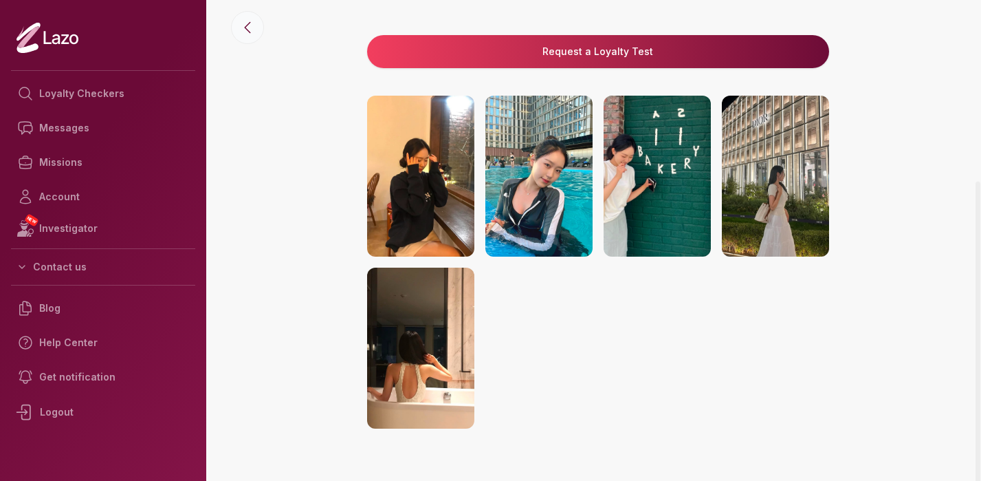
click at [251, 31] on icon at bounding box center [247, 27] width 17 height 17
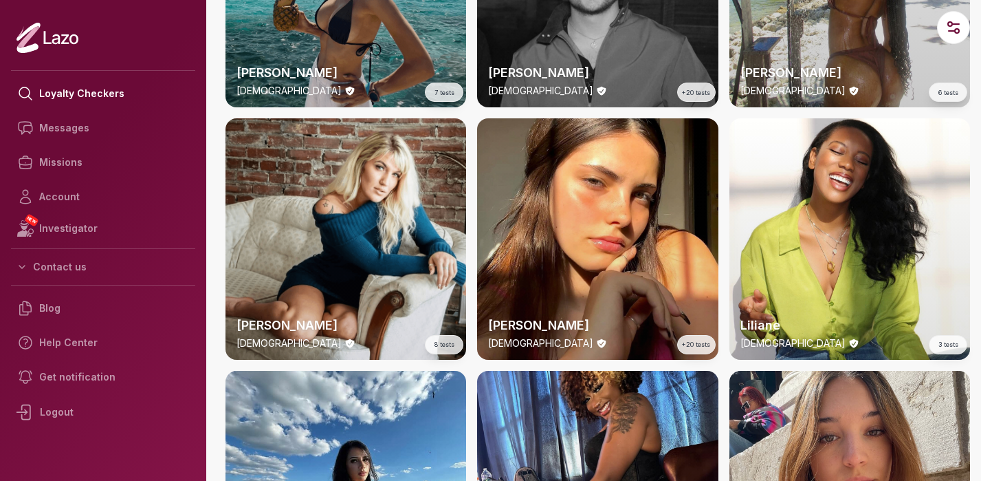
scroll to position [2521, 0]
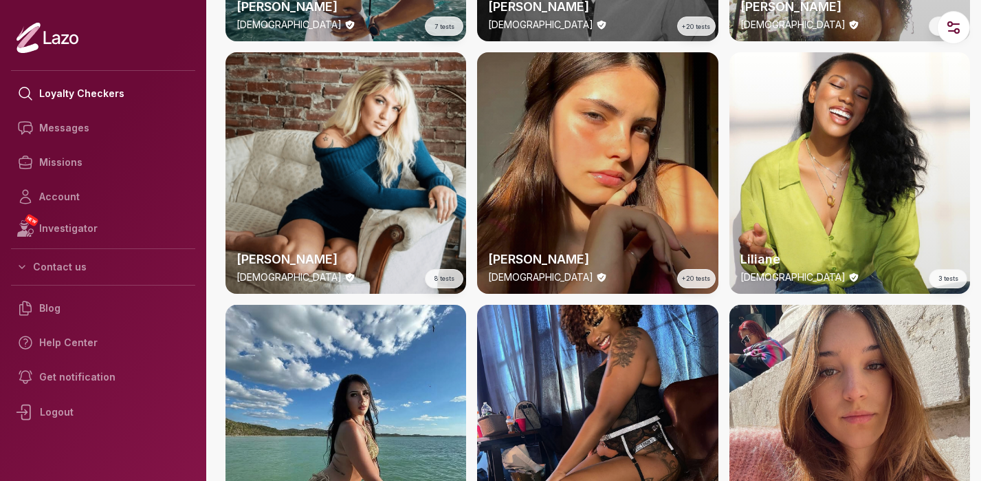
click at [603, 164] on div "[PERSON_NAME] [DEMOGRAPHIC_DATA] +20 tests" at bounding box center [597, 172] width 241 height 241
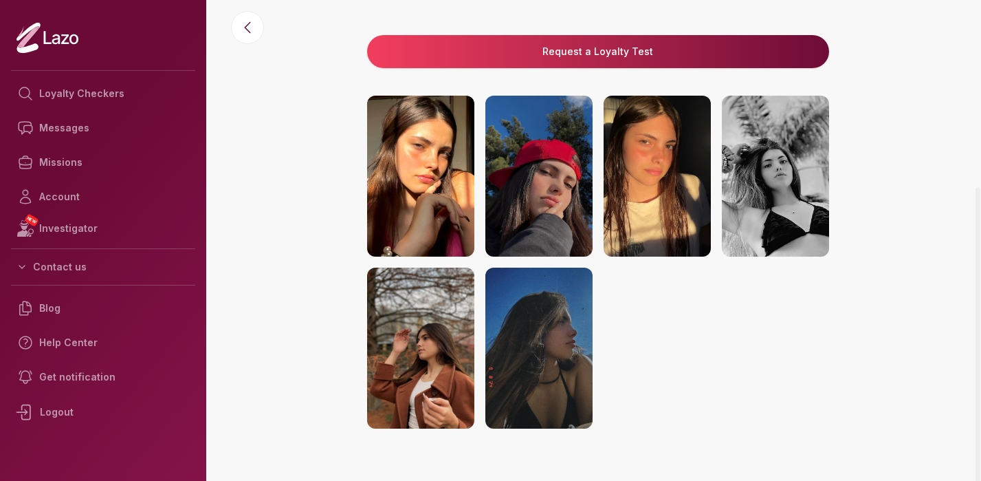
scroll to position [252, 0]
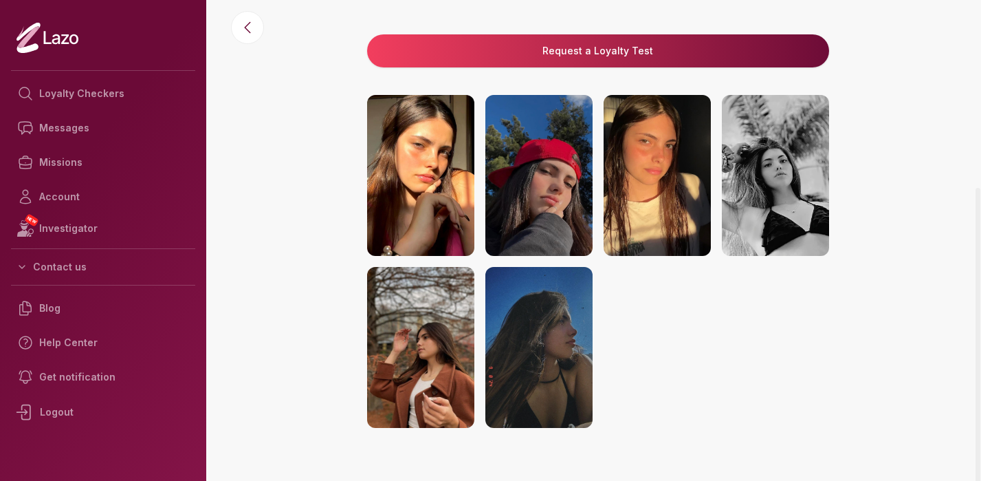
click at [437, 332] on img at bounding box center [420, 347] width 107 height 161
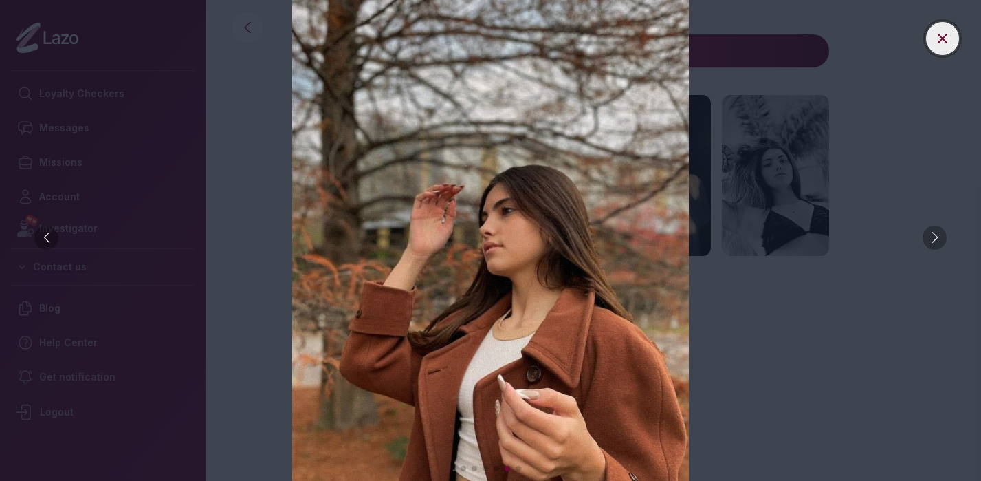
click at [946, 39] on icon at bounding box center [942, 38] width 17 height 17
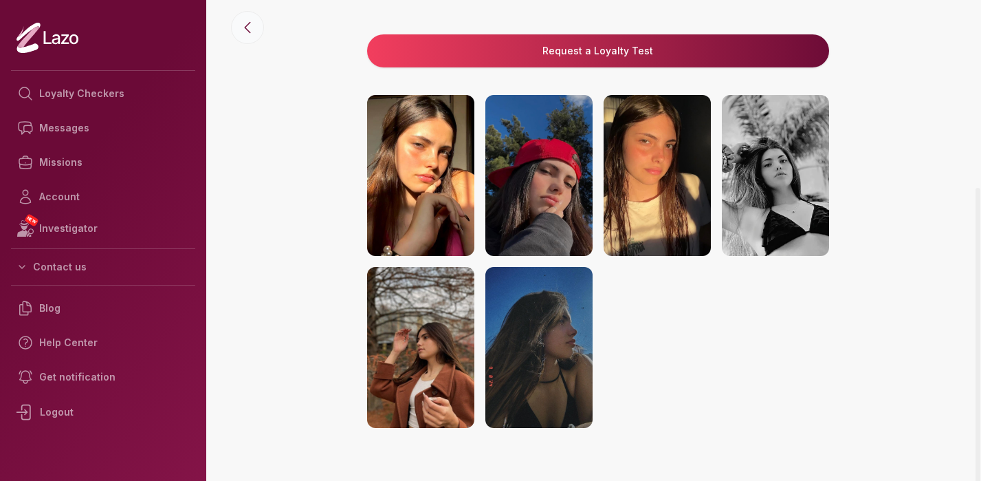
click at [250, 36] on button at bounding box center [247, 27] width 33 height 33
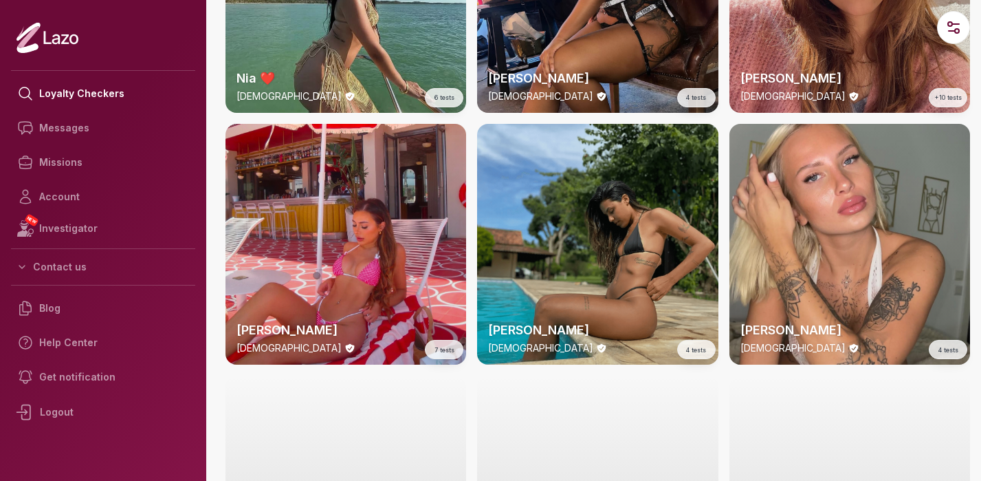
scroll to position [2988, 0]
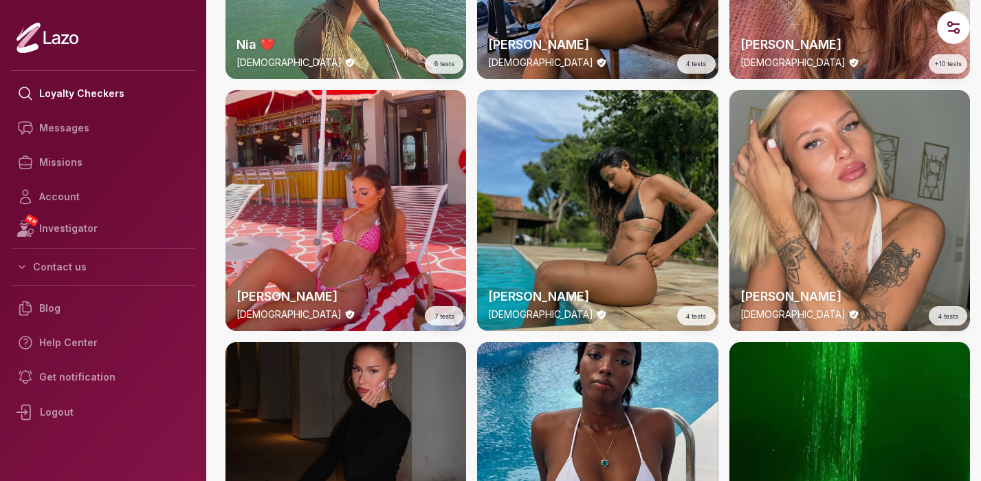
click at [605, 211] on div "[PERSON_NAME] [DEMOGRAPHIC_DATA] 4 tests" at bounding box center [597, 210] width 241 height 241
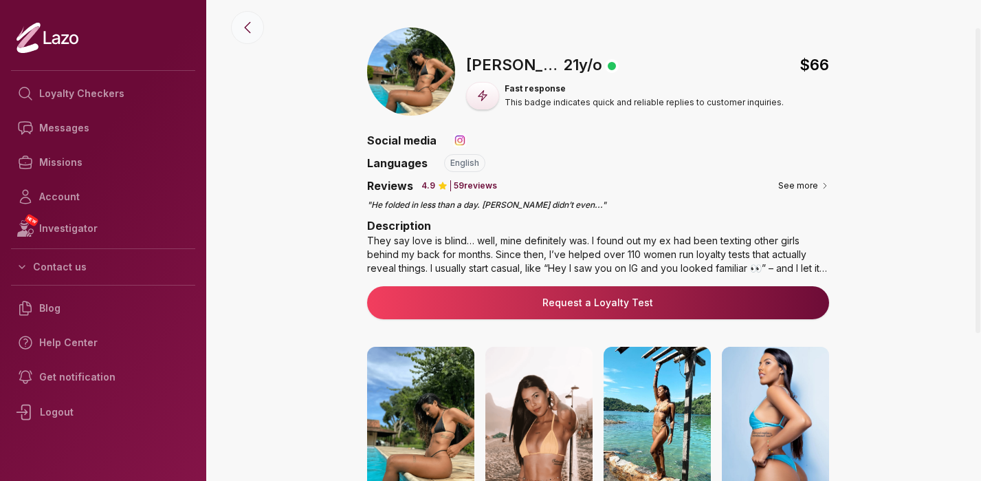
click at [257, 29] on button at bounding box center [247, 27] width 33 height 33
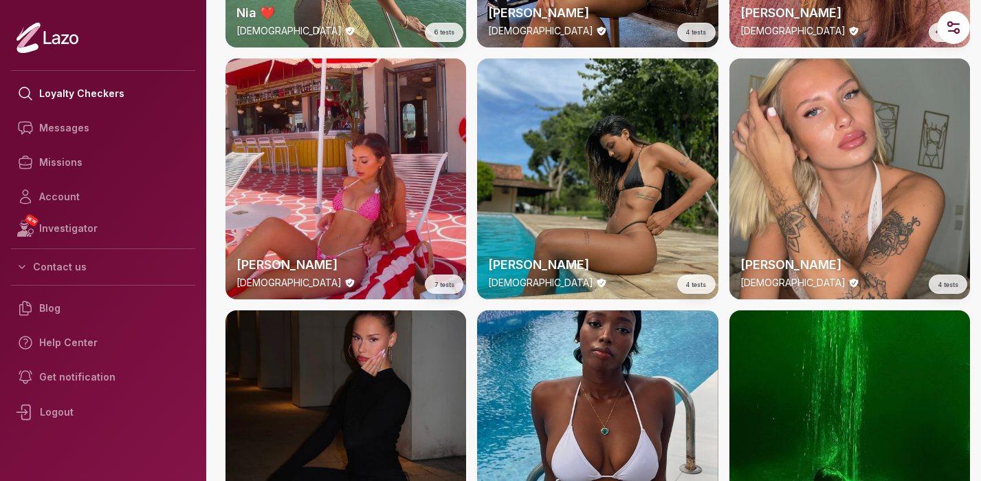
scroll to position [3054, 0]
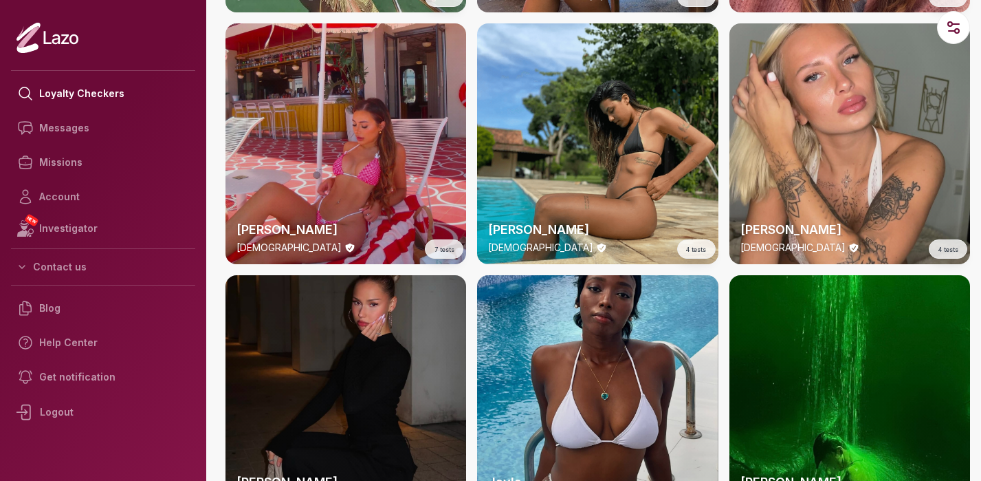
click at [334, 155] on div "[PERSON_NAME] [DEMOGRAPHIC_DATA] 7 tests" at bounding box center [346, 143] width 241 height 241
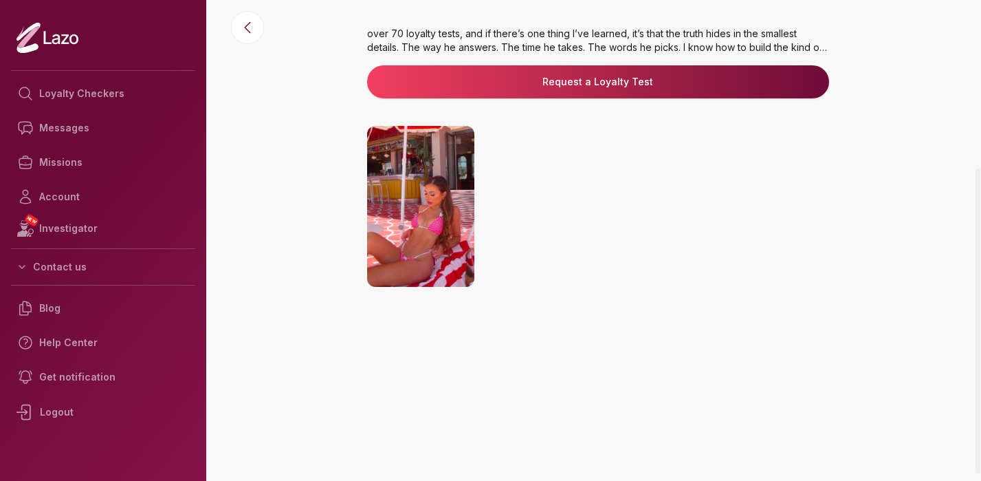
scroll to position [221, 0]
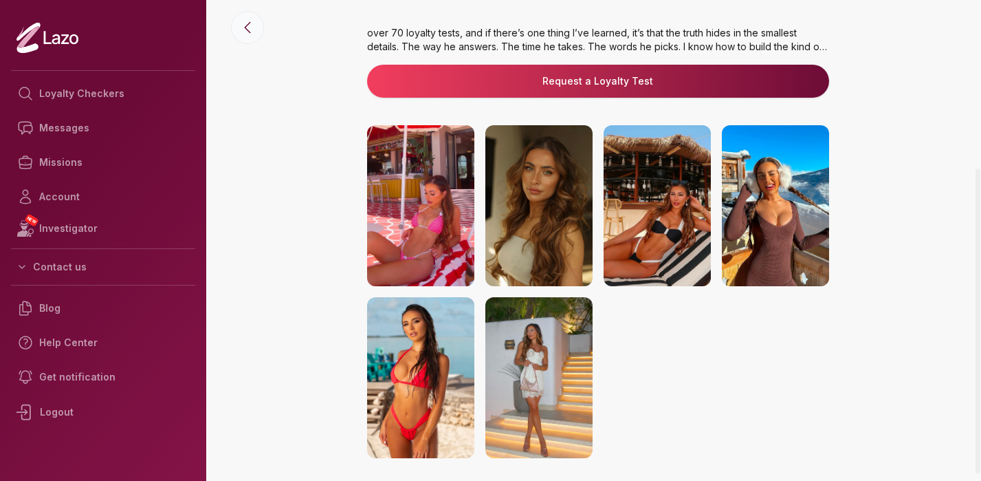
click at [241, 38] on button at bounding box center [247, 27] width 33 height 33
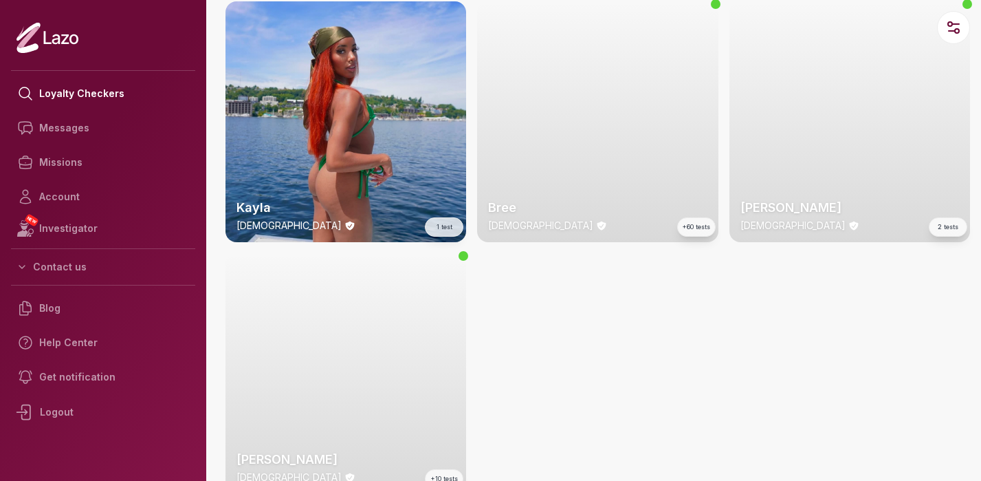
scroll to position [4180, 0]
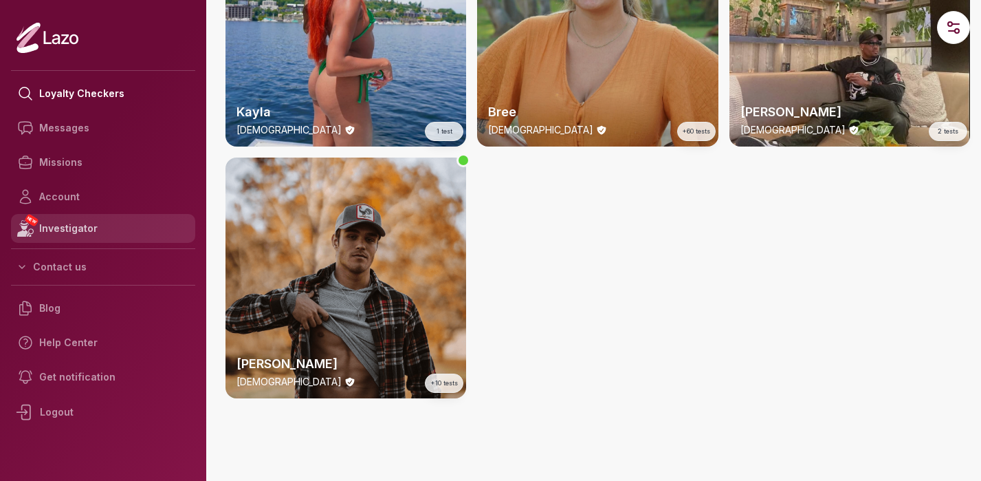
click at [69, 230] on link "NEW Investigator" at bounding box center [103, 228] width 184 height 29
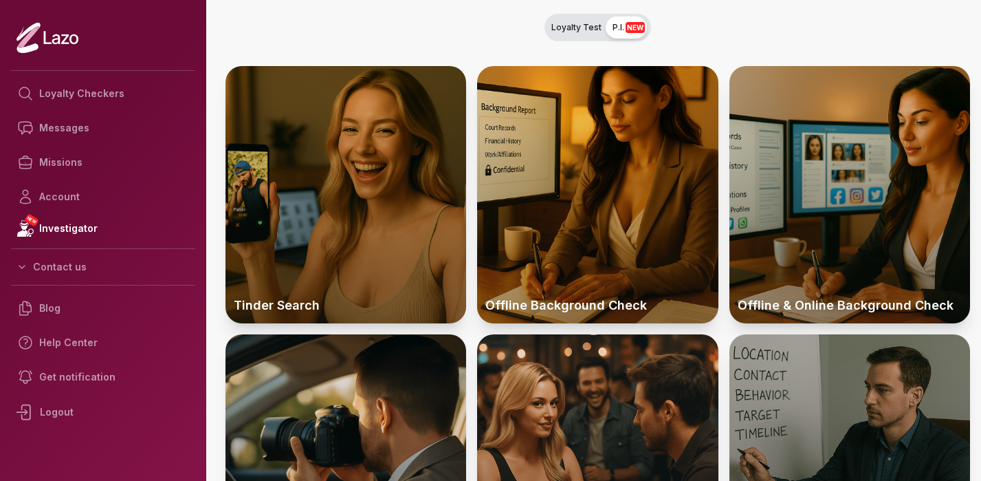
click at [616, 27] on span "P.I. NEW" at bounding box center [629, 27] width 32 height 11
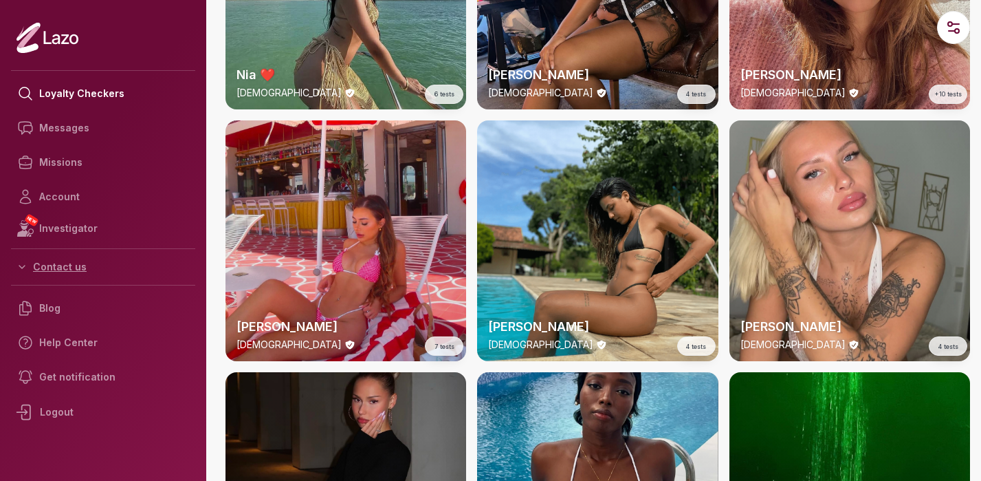
click at [57, 268] on button "Contact us" at bounding box center [103, 266] width 184 height 25
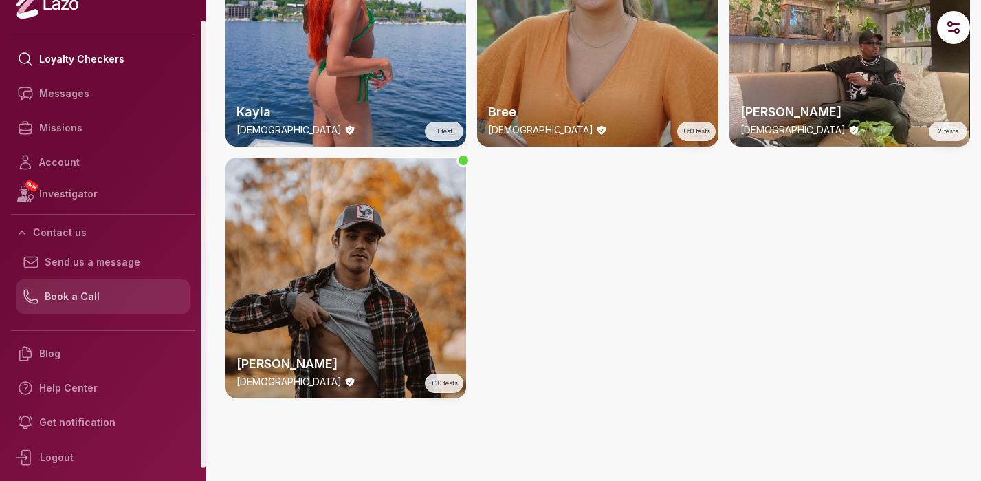
scroll to position [0, 0]
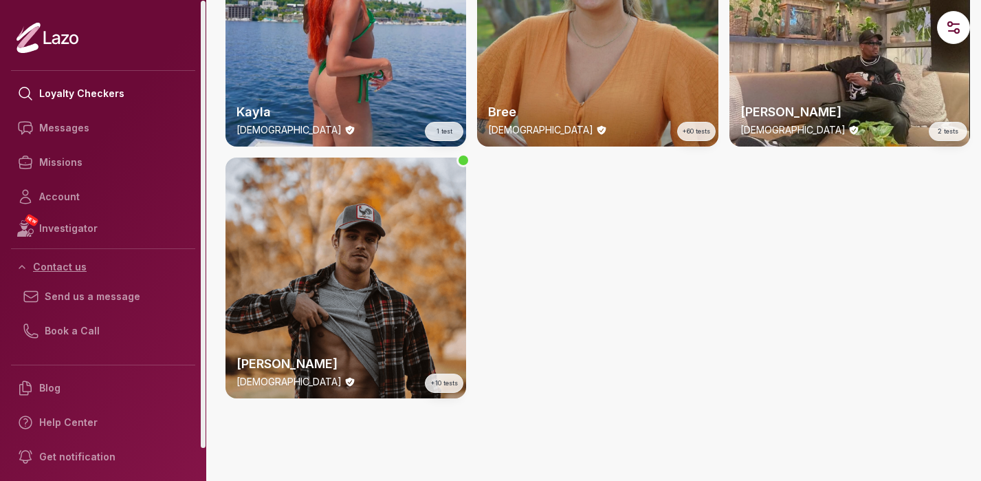
click at [72, 265] on button "Contact us" at bounding box center [103, 266] width 184 height 25
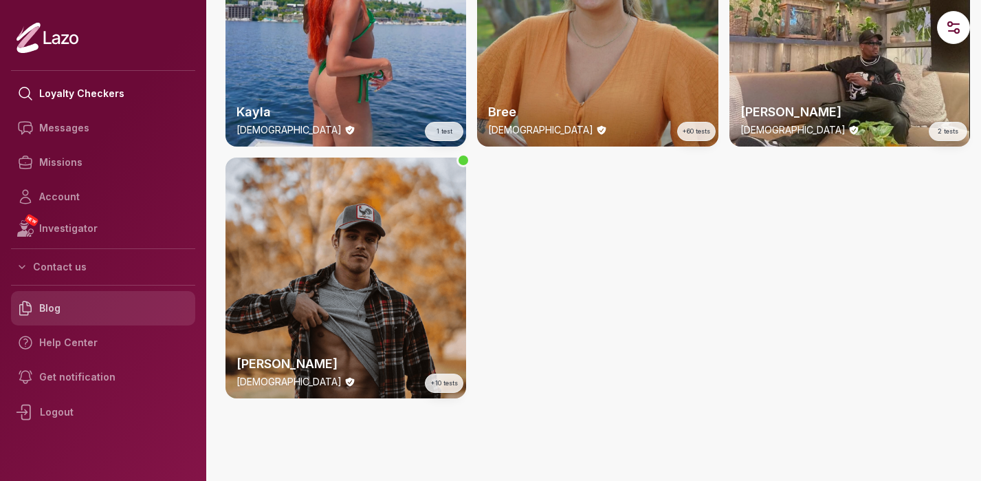
click at [49, 307] on link "Blog" at bounding box center [103, 308] width 184 height 34
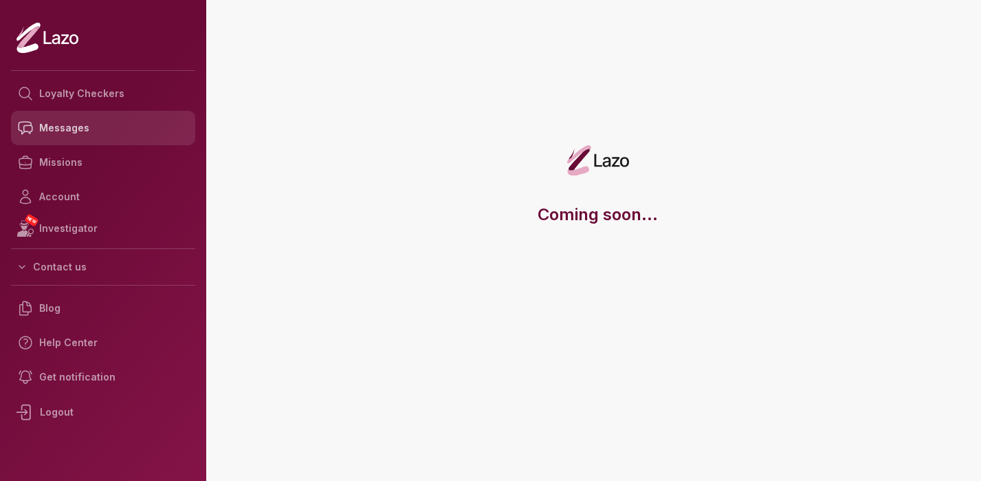
click at [83, 133] on link "Messages" at bounding box center [103, 128] width 184 height 34
